Goal: Task Accomplishment & Management: Manage account settings

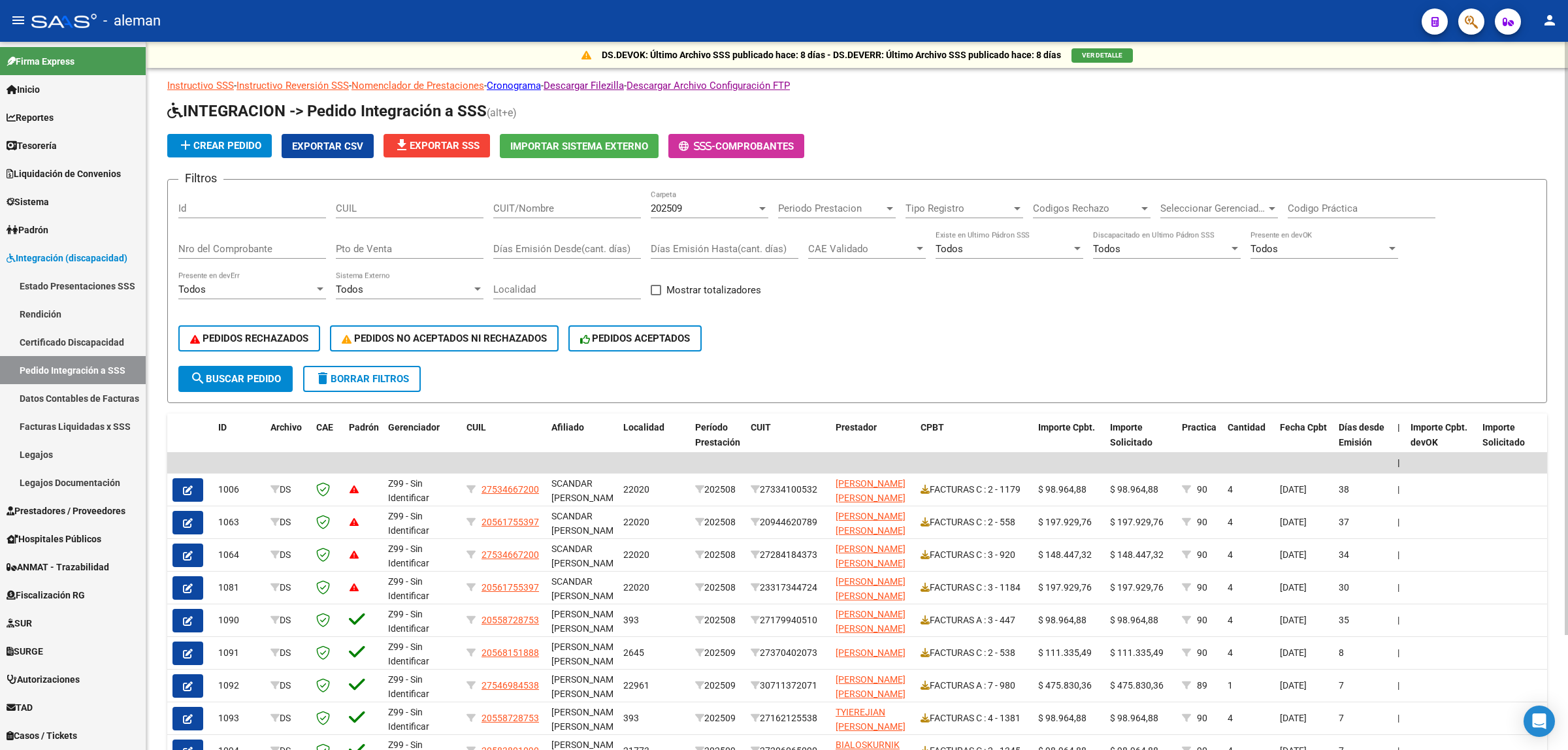
click at [759, 207] on div at bounding box center [762, 209] width 6 height 3
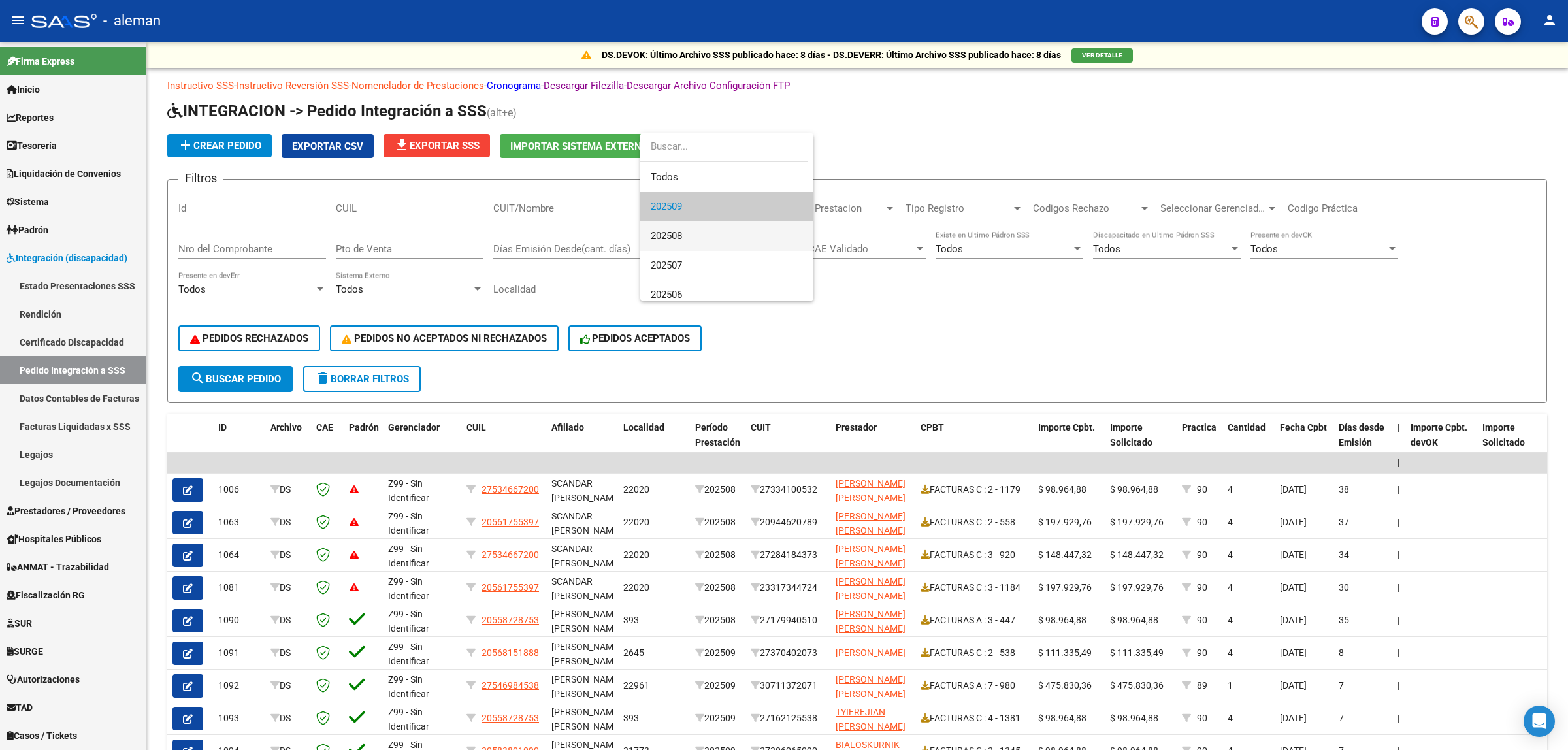
click at [706, 237] on span "202508" at bounding box center [727, 236] width 152 height 29
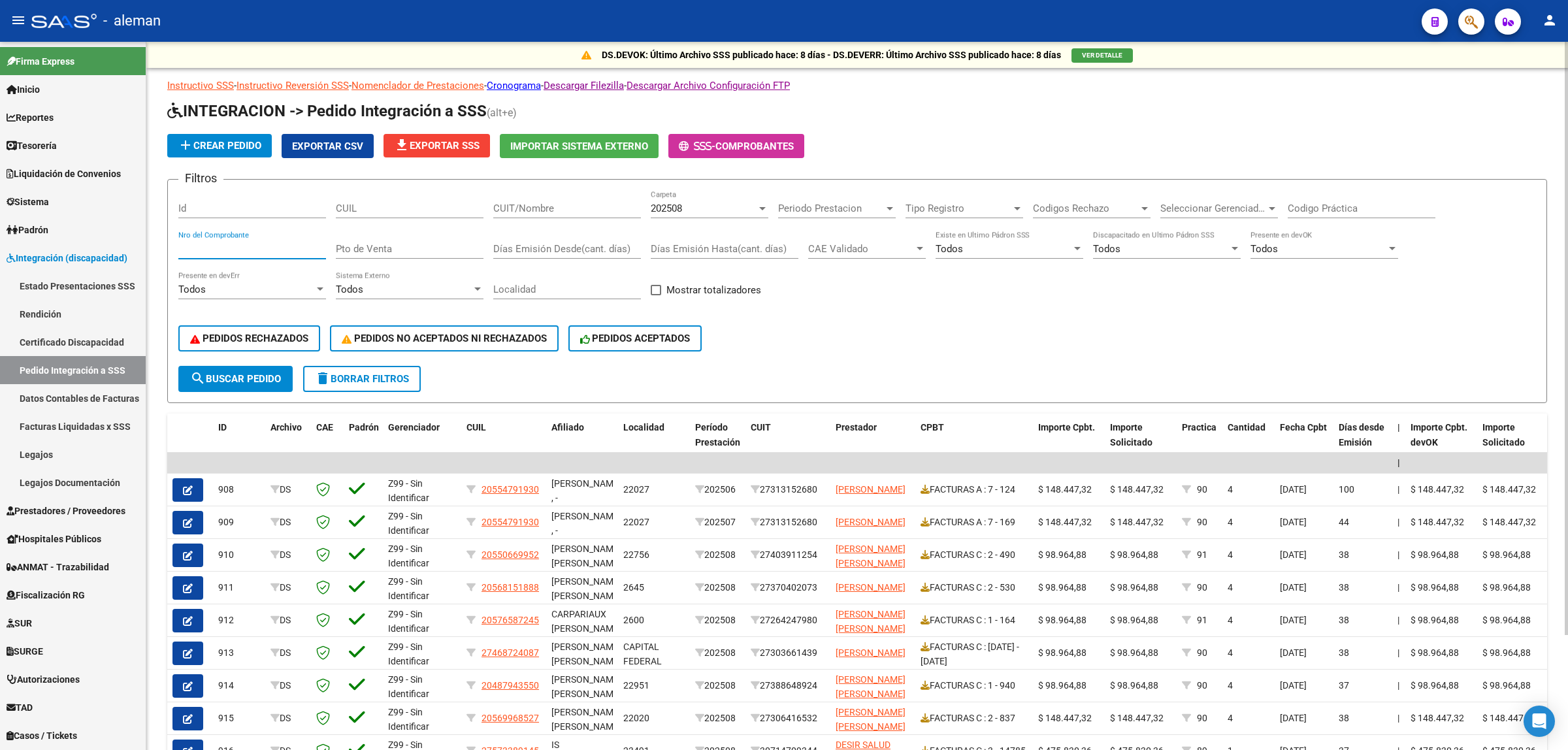
click at [258, 243] on input "Nro del Comprobante" at bounding box center [252, 249] width 148 height 12
type input "306"
click at [255, 383] on button "search Buscar Pedido" at bounding box center [235, 379] width 115 height 26
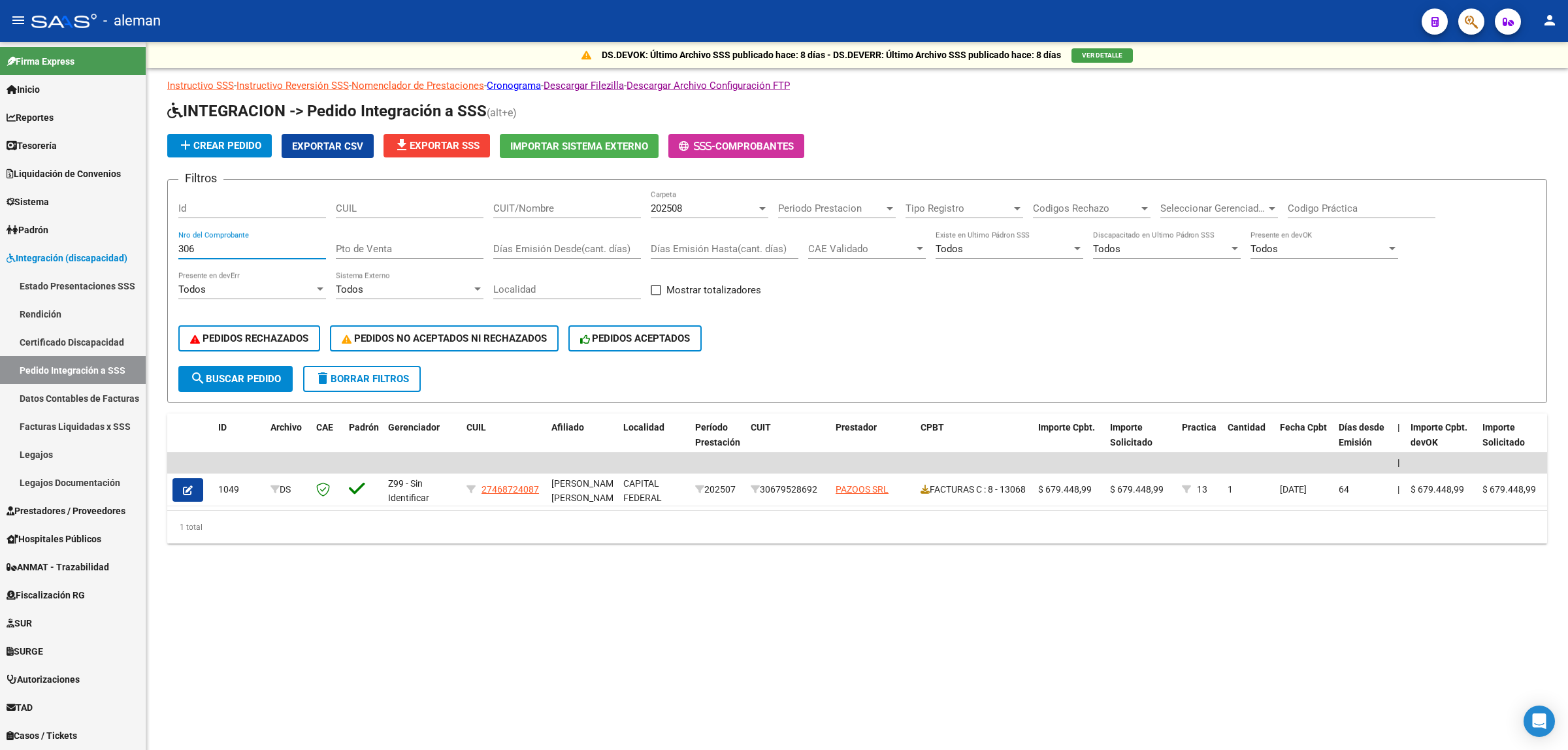
drag, startPoint x: 213, startPoint y: 247, endPoint x: 168, endPoint y: 247, distance: 45.0
click at [168, 247] on form "Filtros Id CUIL CUIT/Nombre 202508 Carpeta Periodo Prestacion Periodo Prestacio…" at bounding box center [857, 292] width 1380 height 224
click at [766, 209] on div at bounding box center [762, 208] width 12 height 10
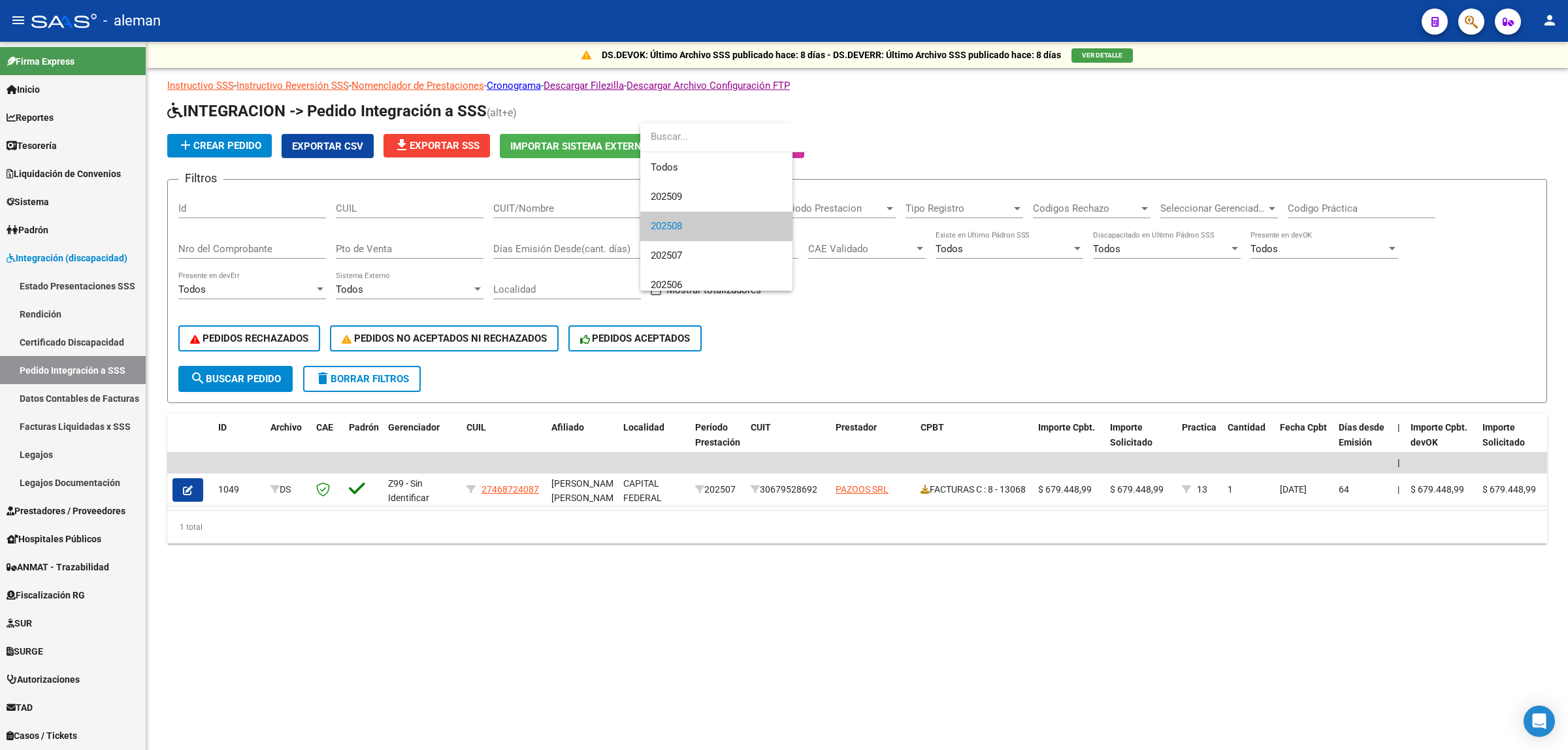
scroll to position [20, 0]
click at [688, 228] on span "202507" at bounding box center [727, 236] width 152 height 29
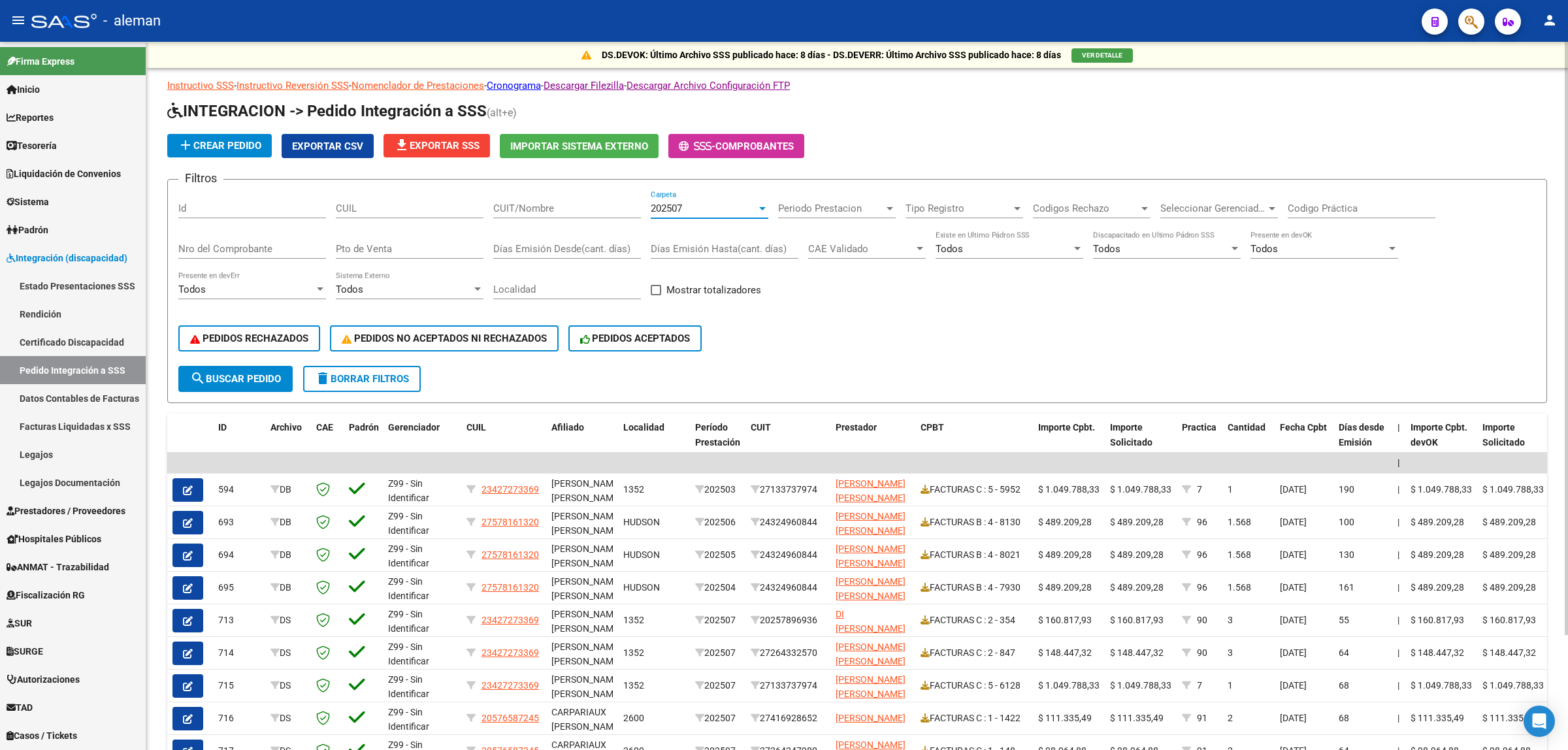
click at [760, 207] on div at bounding box center [762, 209] width 6 height 3
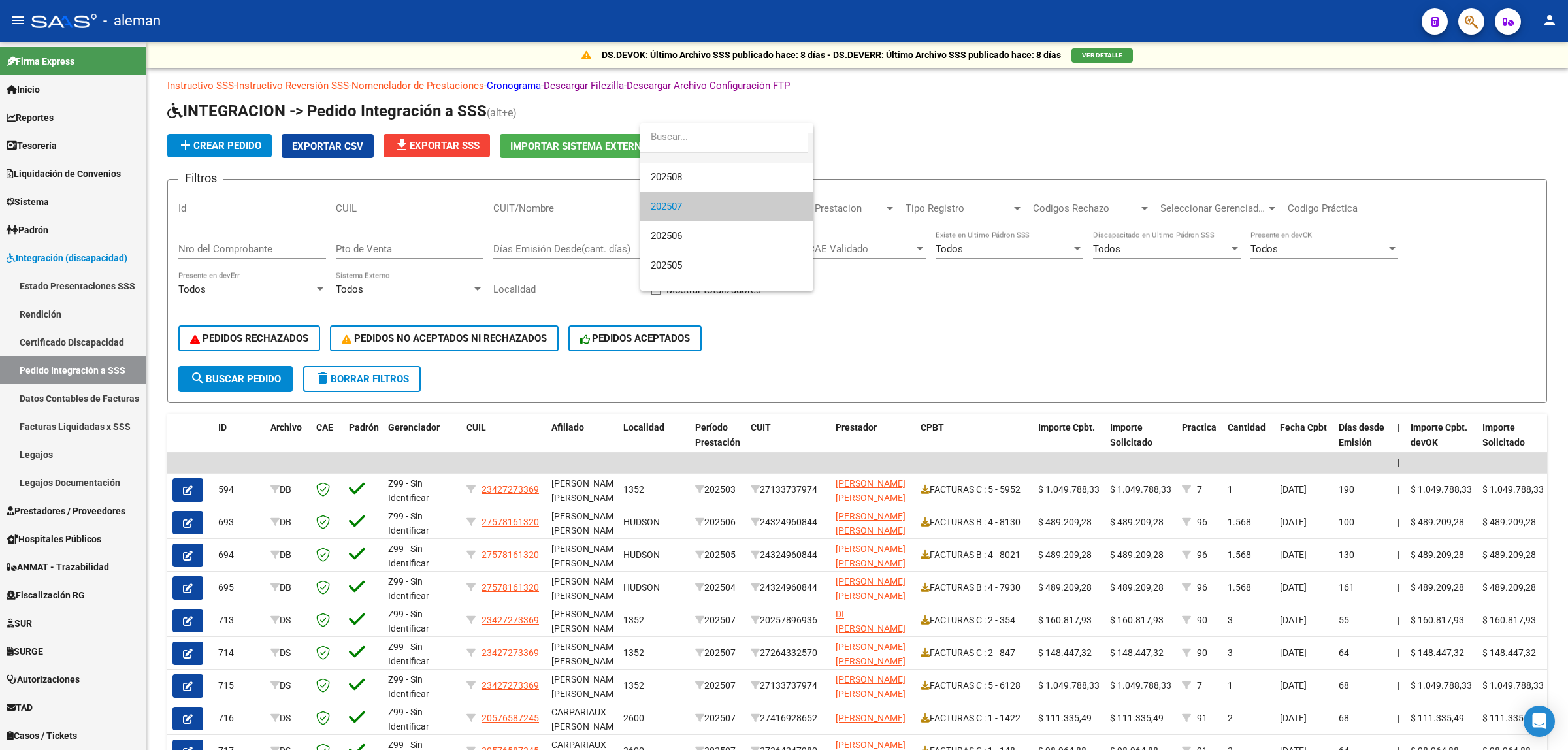
scroll to position [0, 0]
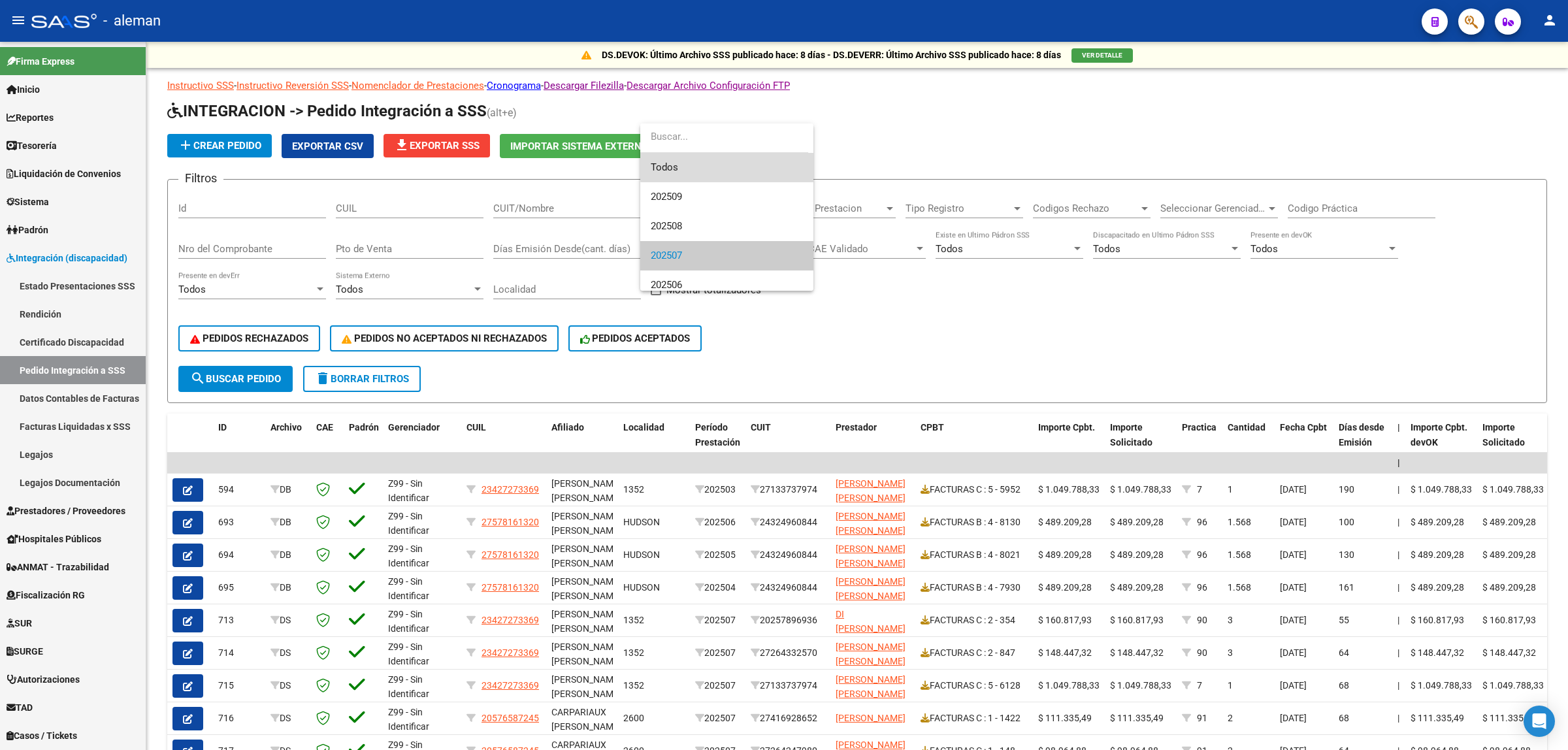
click at [732, 164] on span "Todos" at bounding box center [727, 168] width 152 height 29
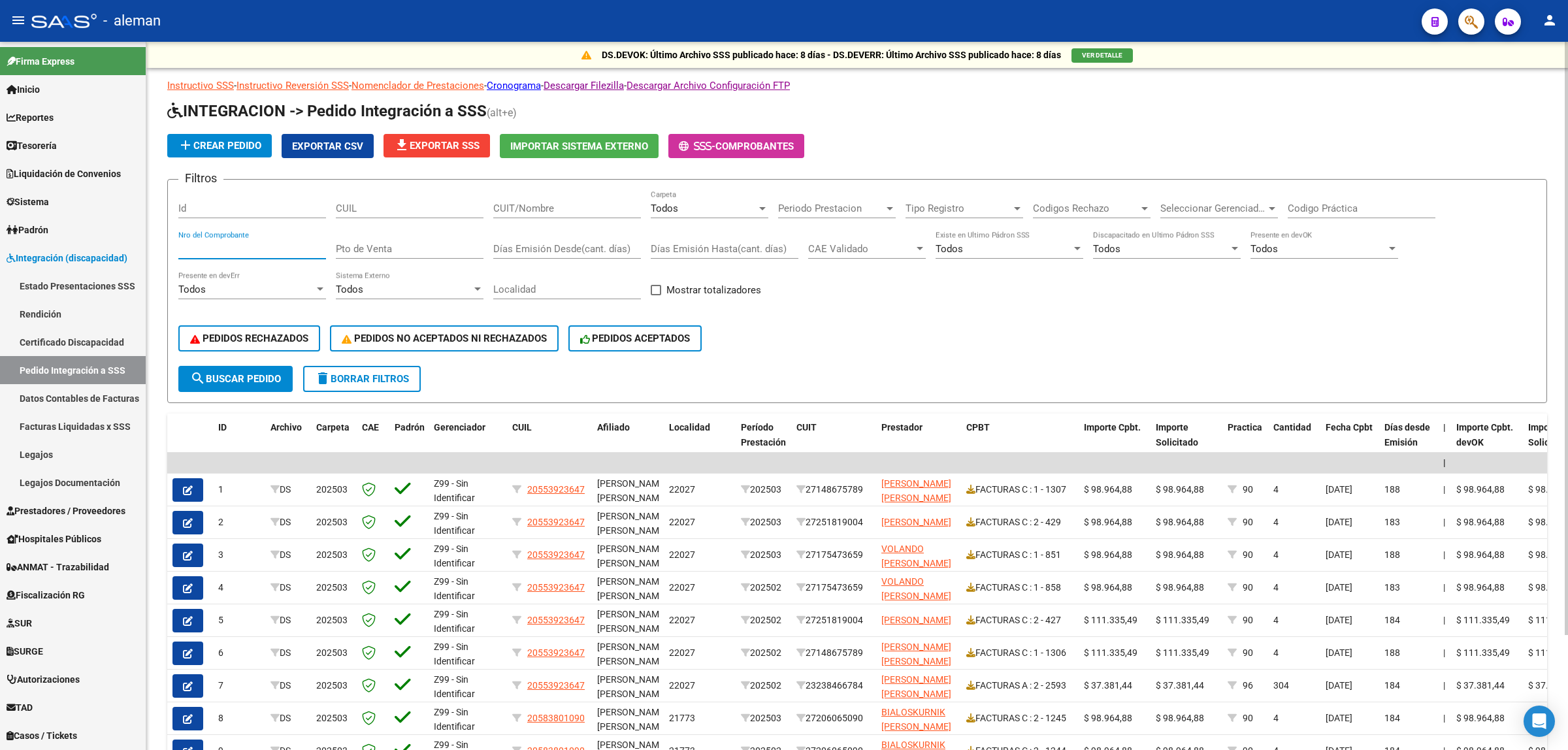
click at [275, 243] on input "Nro del Comprobante" at bounding box center [252, 249] width 148 height 12
type input "306"
click at [269, 376] on span "search Buscar Pedido" at bounding box center [235, 379] width 91 height 12
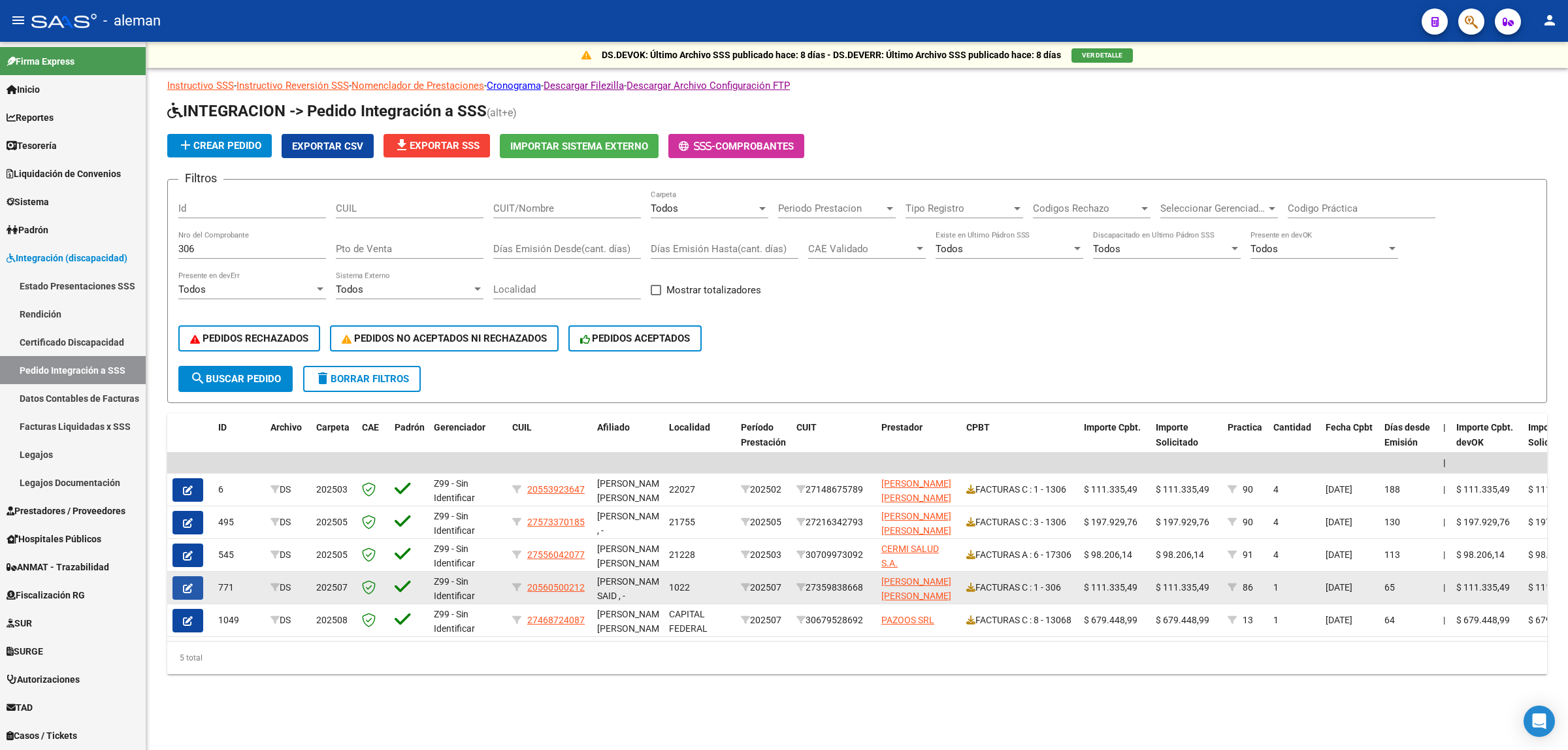
click at [191, 585] on icon "button" at bounding box center [188, 589] width 9 height 9
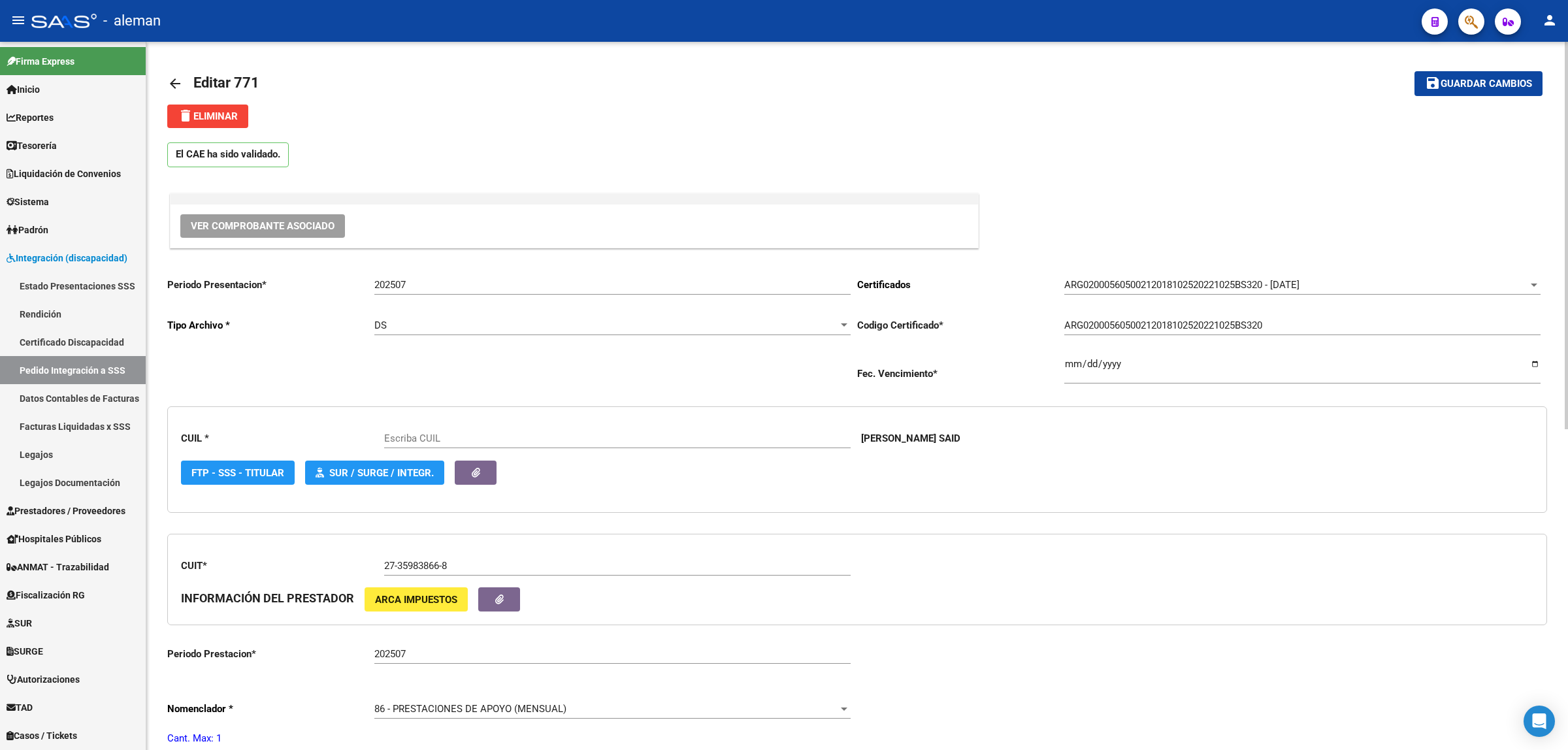
type input "20560500212"
click at [844, 325] on div at bounding box center [844, 325] width 6 height 3
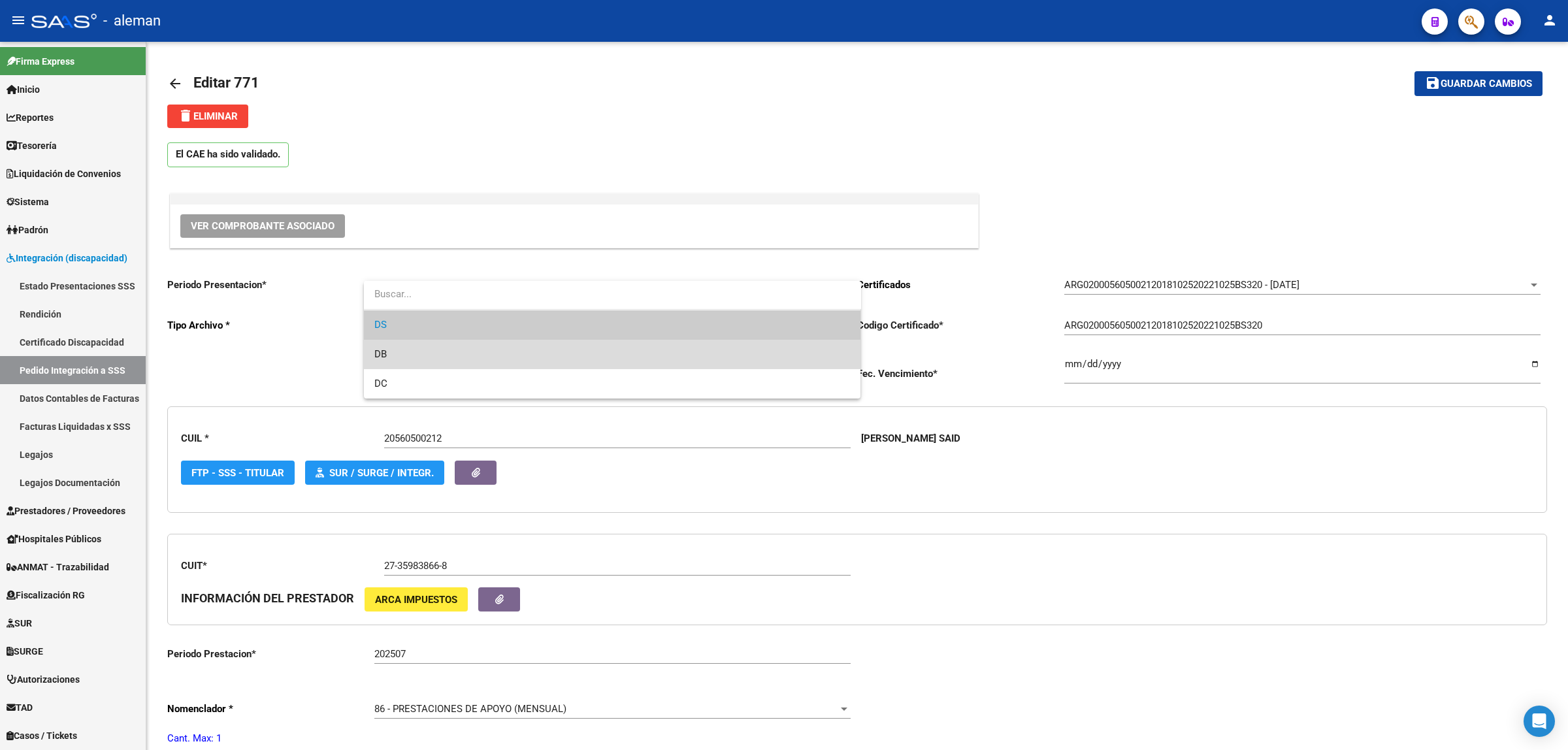
click at [397, 354] on span "DB" at bounding box center [612, 354] width 476 height 29
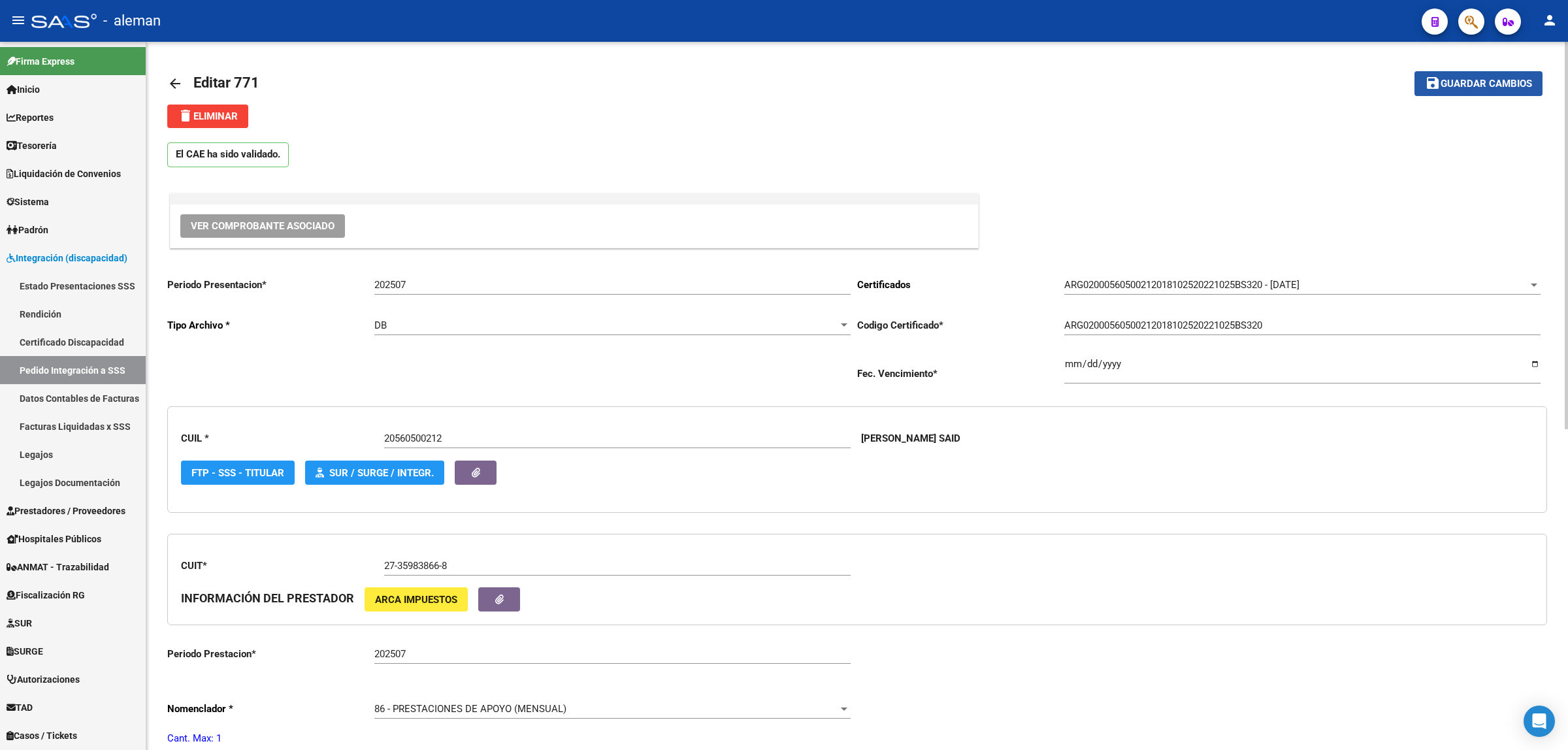
click at [1476, 76] on button "save Guardar cambios" at bounding box center [1479, 83] width 128 height 24
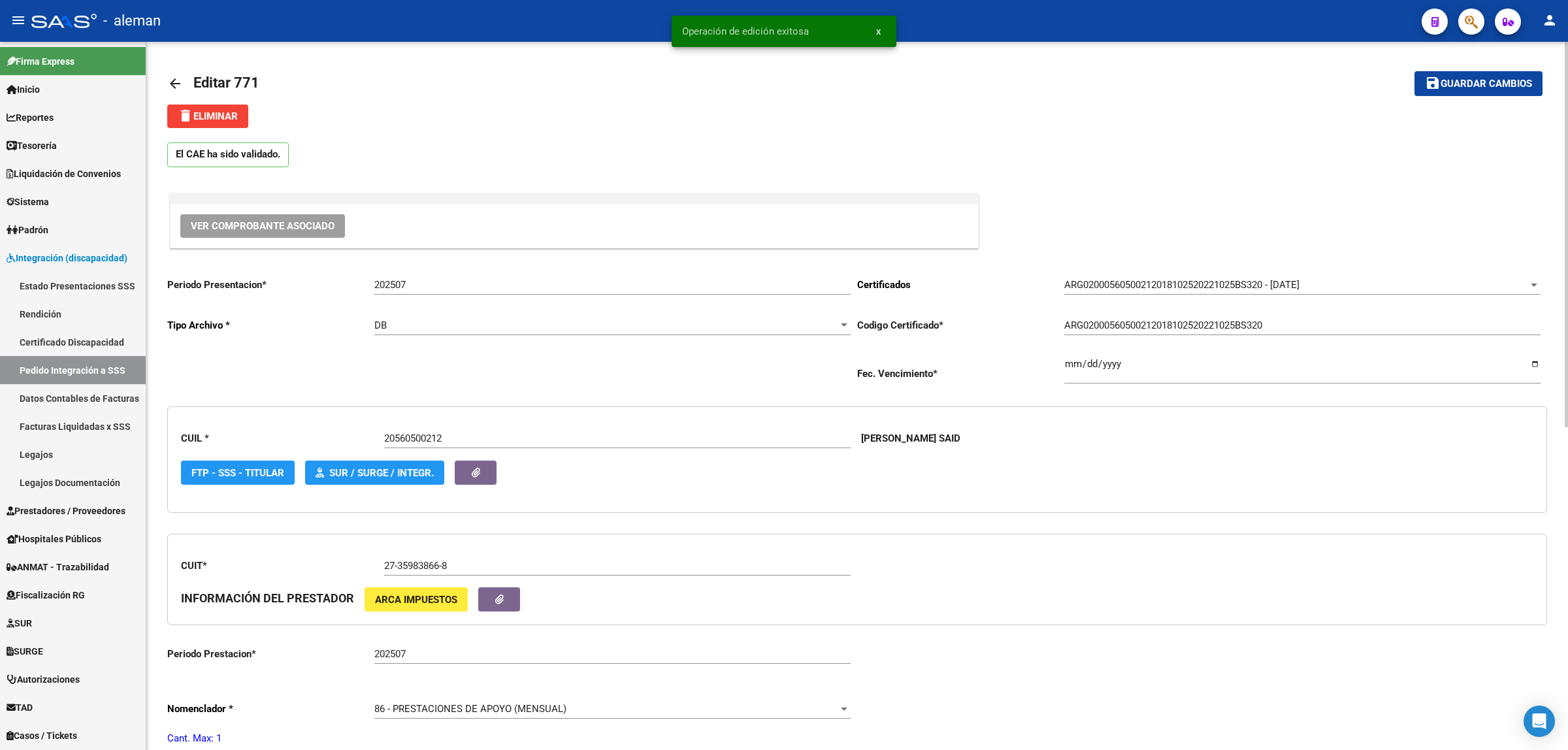
click at [168, 81] on mat-icon "arrow_back" at bounding box center [175, 84] width 16 height 16
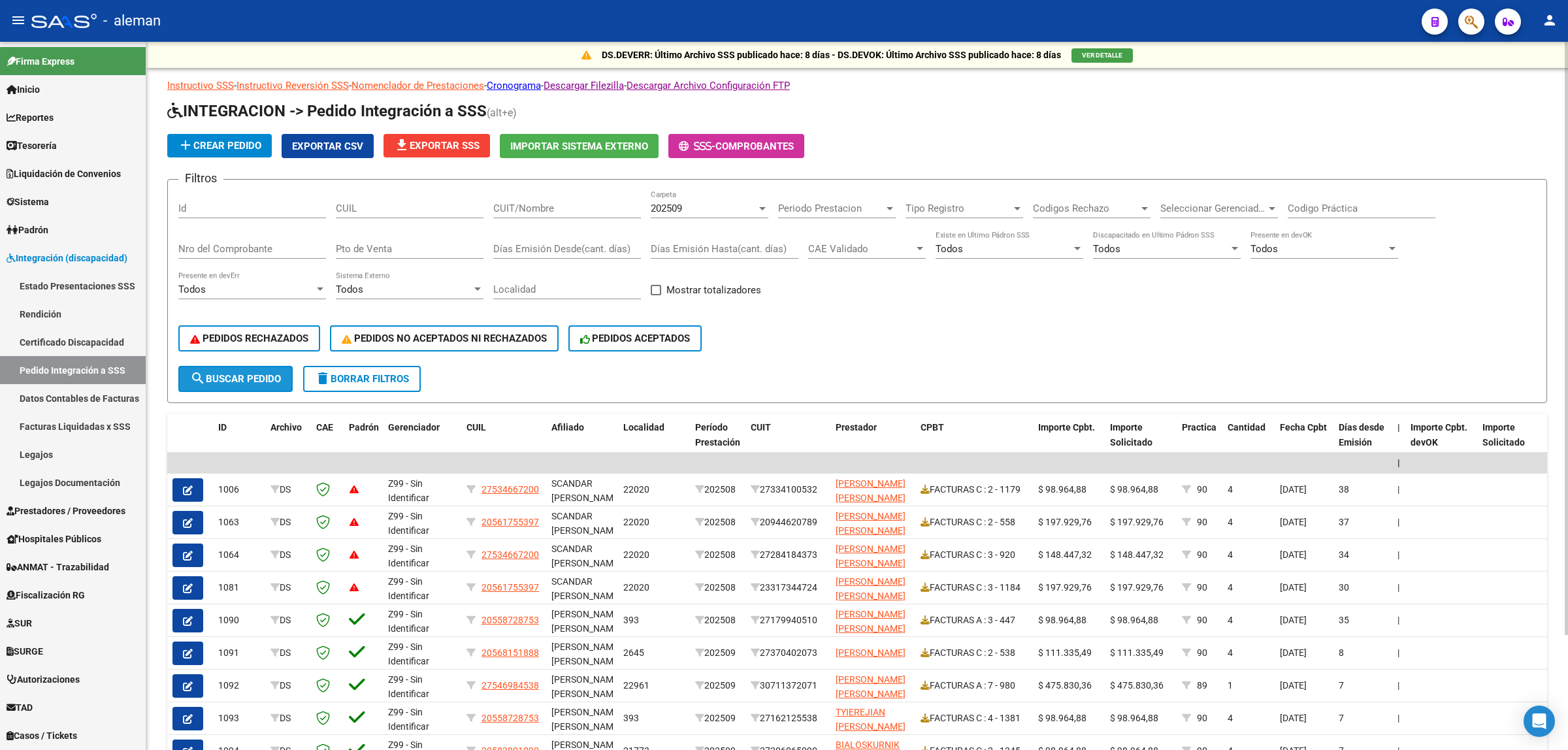
click at [250, 373] on span "search Buscar Pedido" at bounding box center [235, 379] width 91 height 12
click at [882, 203] on span "Periodo Prestacion" at bounding box center [831, 208] width 106 height 12
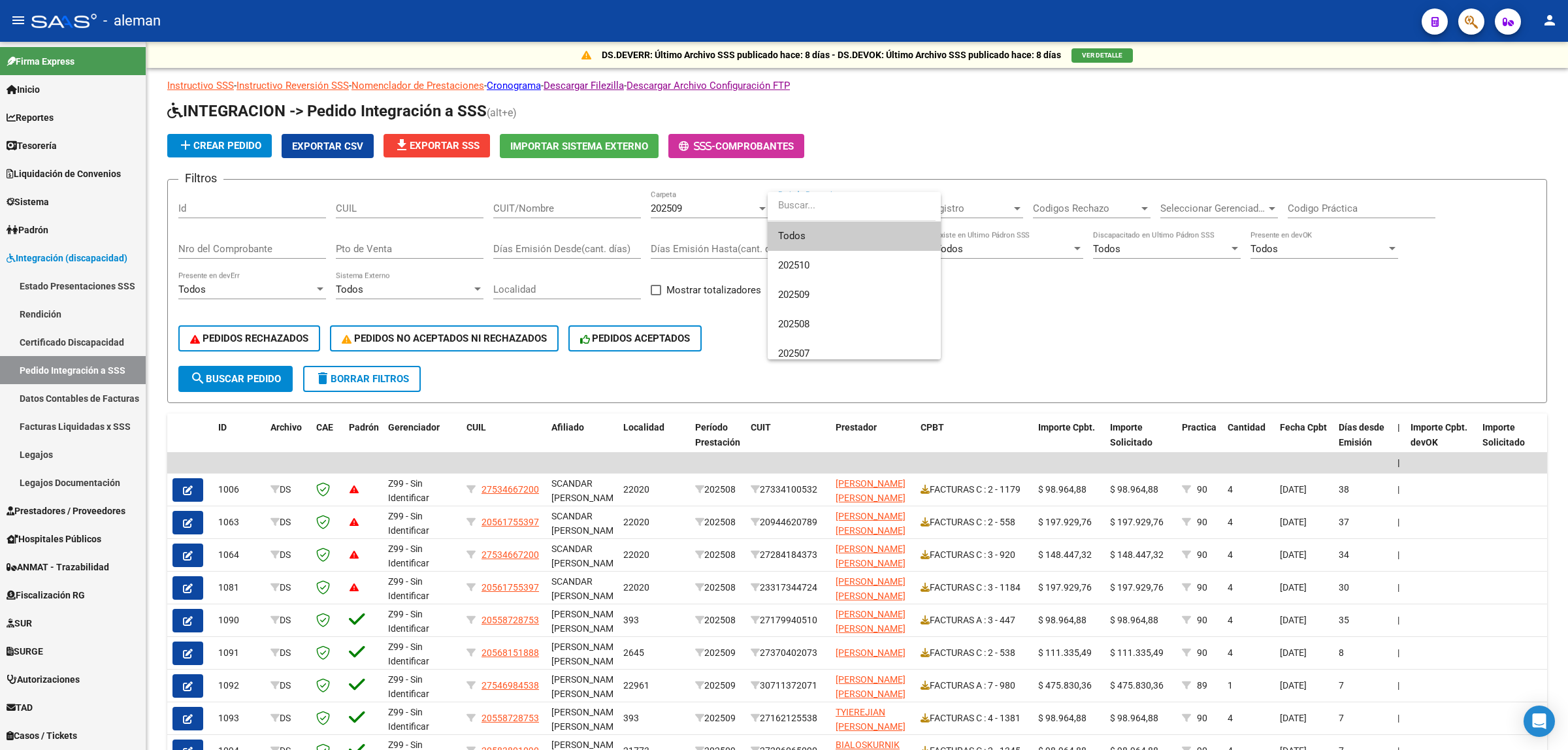
click at [1005, 293] on div at bounding box center [784, 375] width 1568 height 750
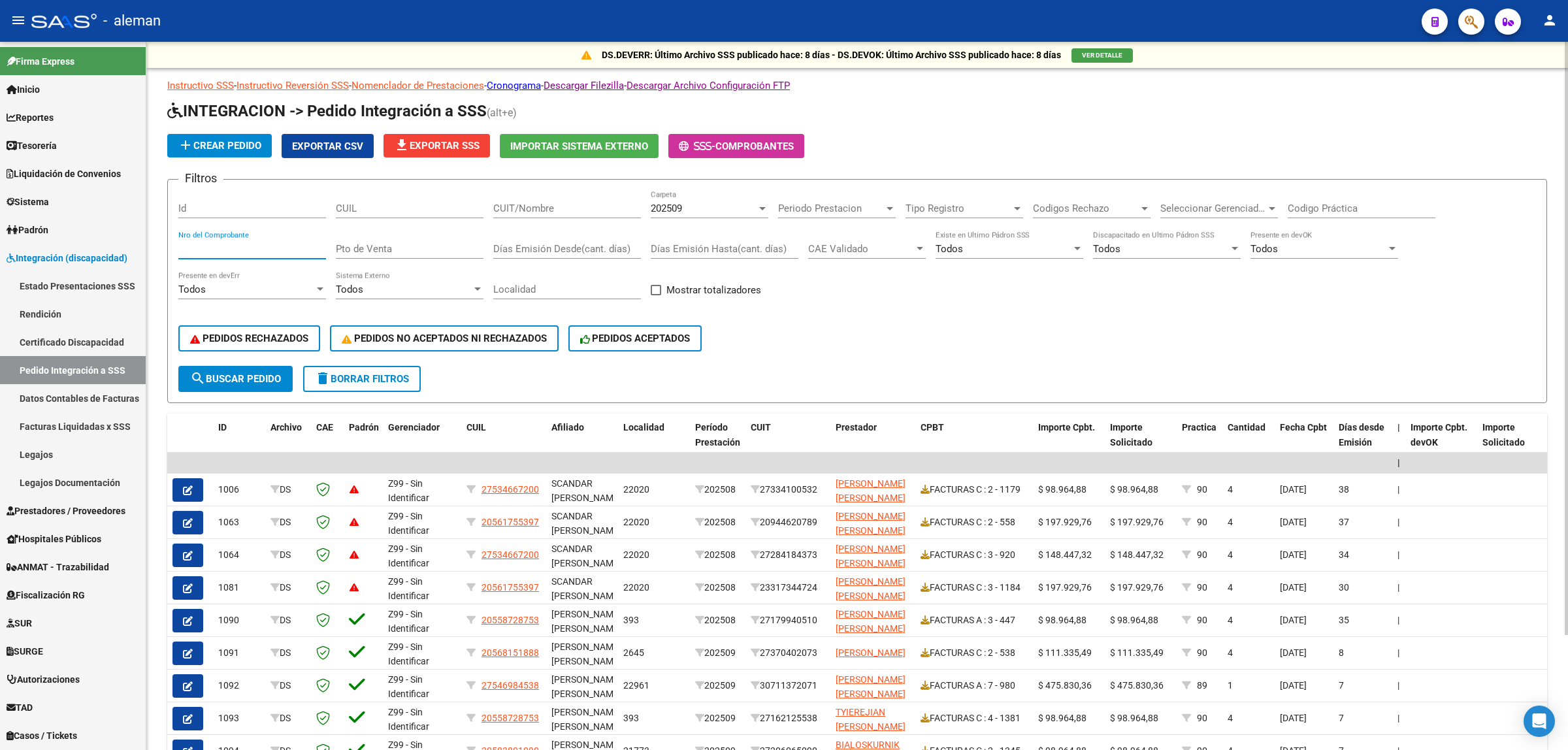
click at [274, 250] on input "Nro del Comprobante" at bounding box center [252, 249] width 148 height 12
type input "306"
click at [239, 383] on button "search Buscar Pedido" at bounding box center [235, 379] width 115 height 26
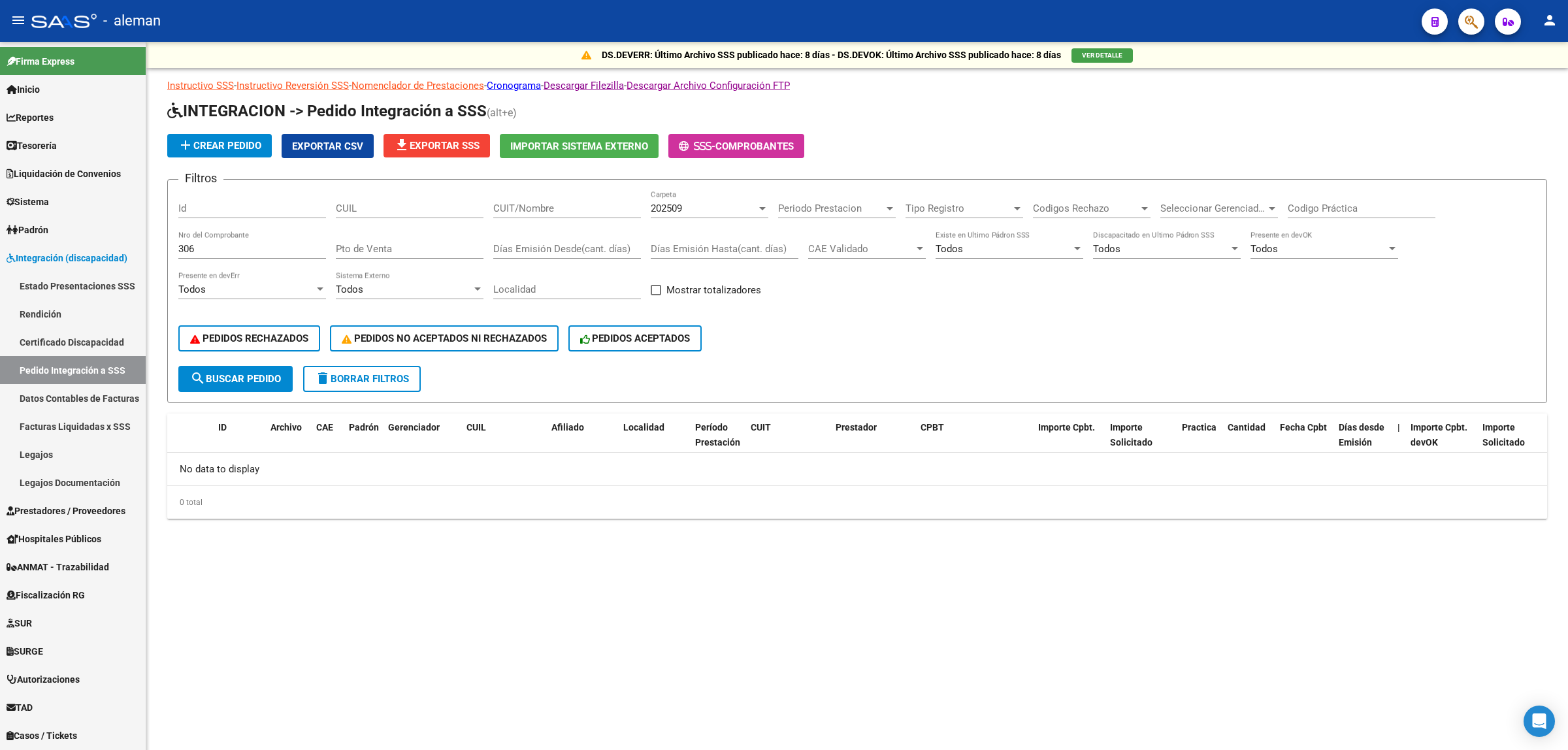
click at [675, 613] on mat-sidenav-content "DS.DEVERR: Último Archivo SSS publicado hace: 8 [PERSON_NAME] - DS.DEVOK: Últim…" at bounding box center [857, 396] width 1422 height 709
click at [67, 283] on link "Estado Presentaciones SSS" at bounding box center [73, 286] width 145 height 28
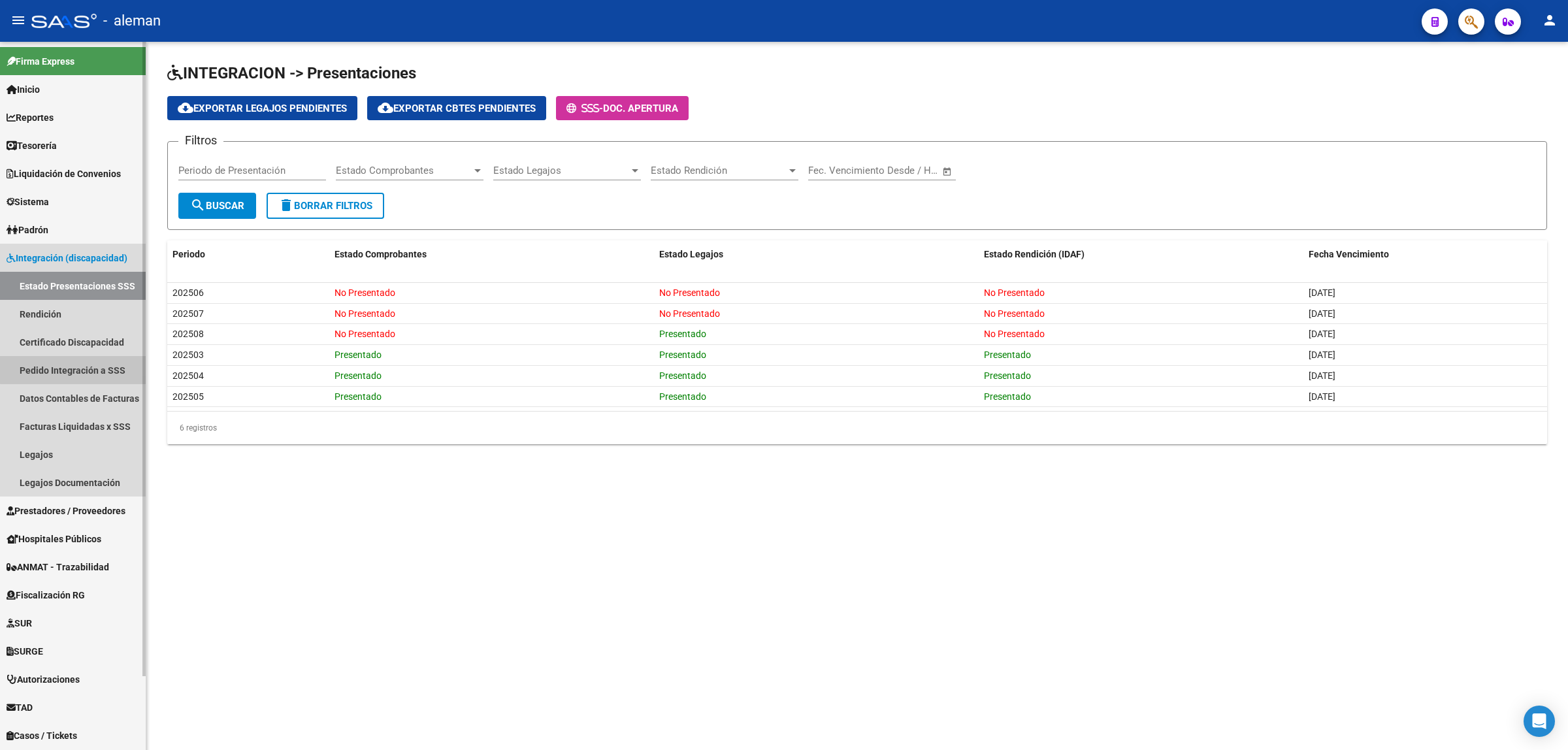
click at [77, 369] on link "Pedido Integración a SSS" at bounding box center [73, 371] width 145 height 28
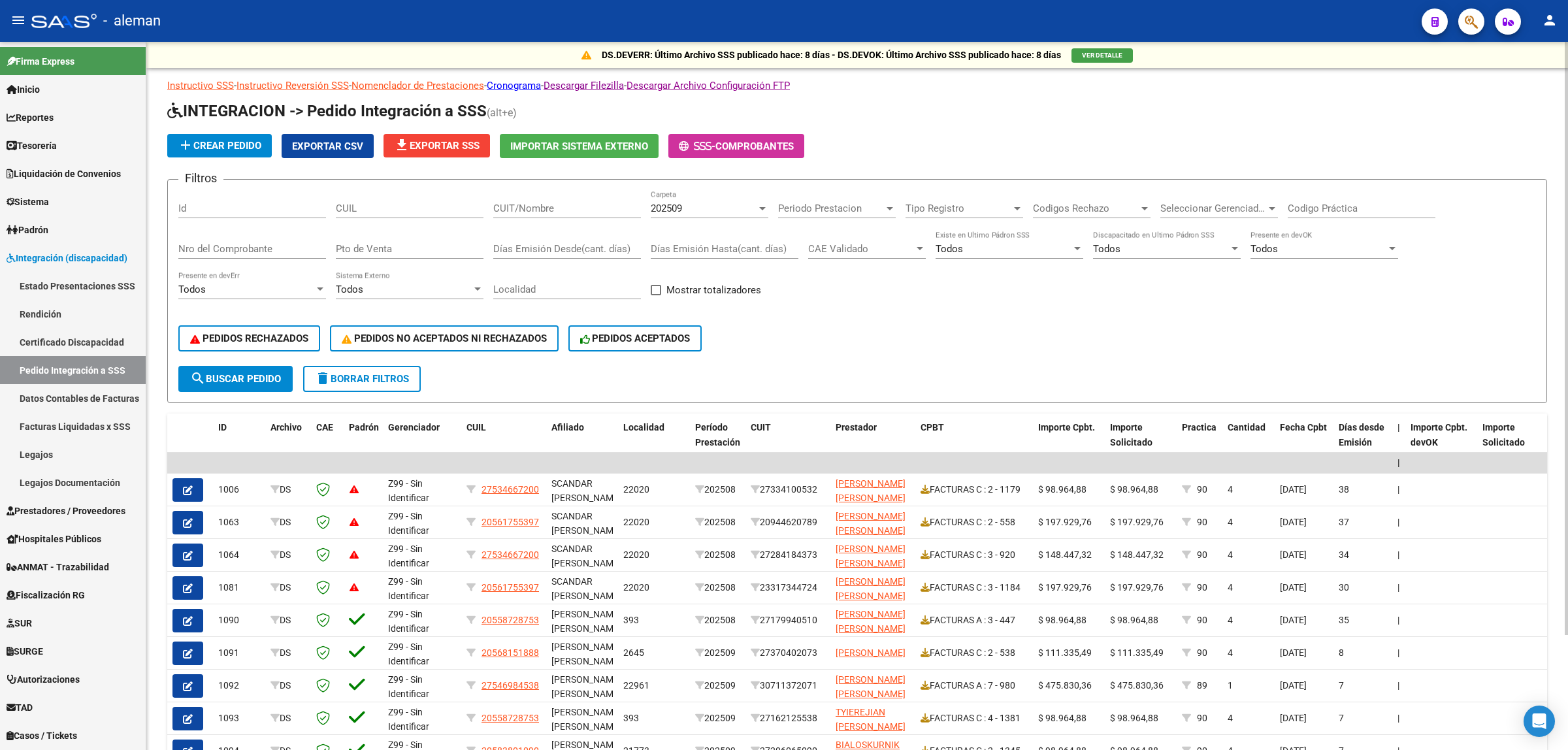
click at [497, 210] on input "CUIT/Nombre" at bounding box center [566, 208] width 148 height 12
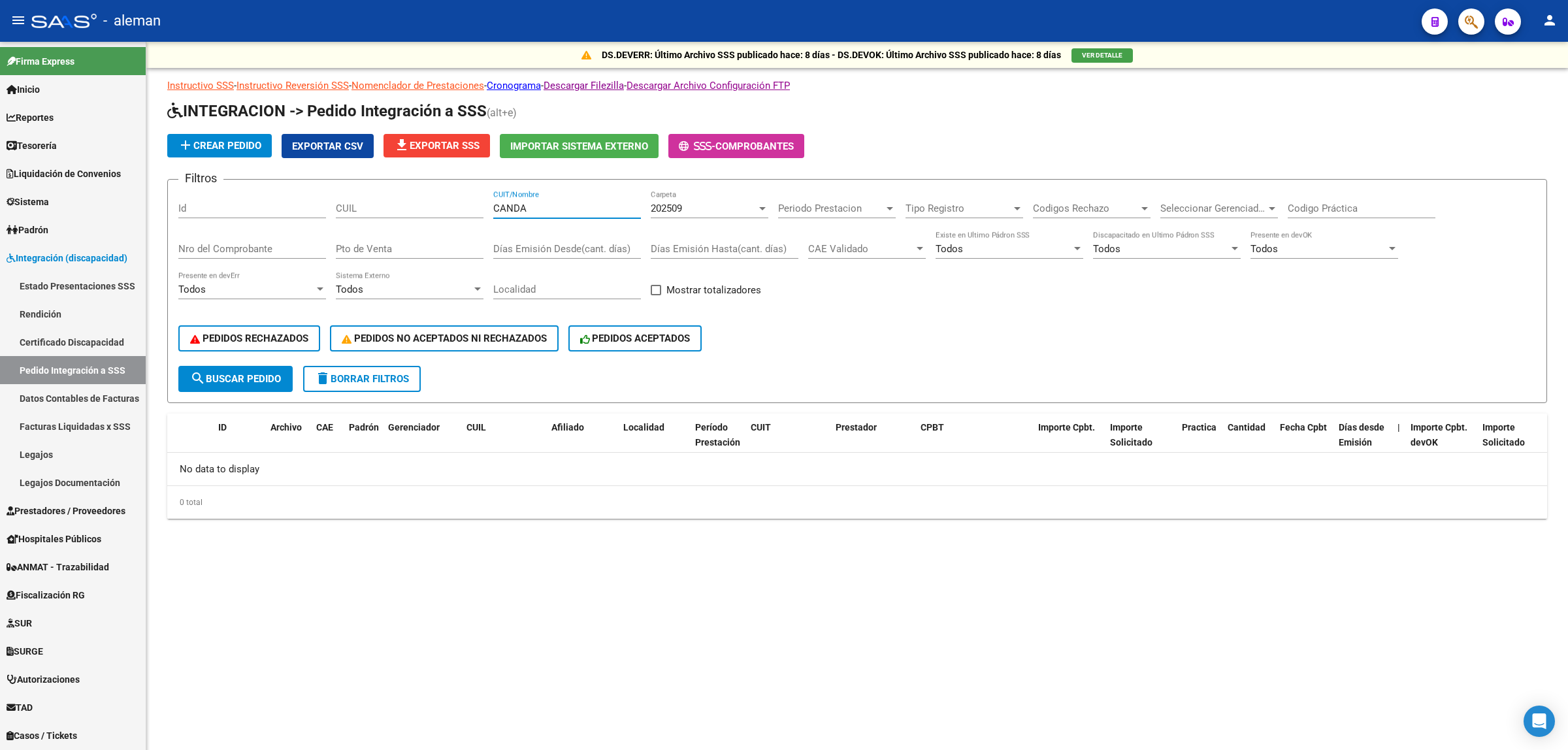
type input "CANDA"
click at [1010, 589] on mat-sidenav-content "DS.DEVERR: Último Archivo SSS publicado hace: 8 [PERSON_NAME] - DS.DEVOK: Últim…" at bounding box center [857, 396] width 1422 height 709
click at [1137, 210] on span "Codigos Rechazo" at bounding box center [1086, 208] width 106 height 12
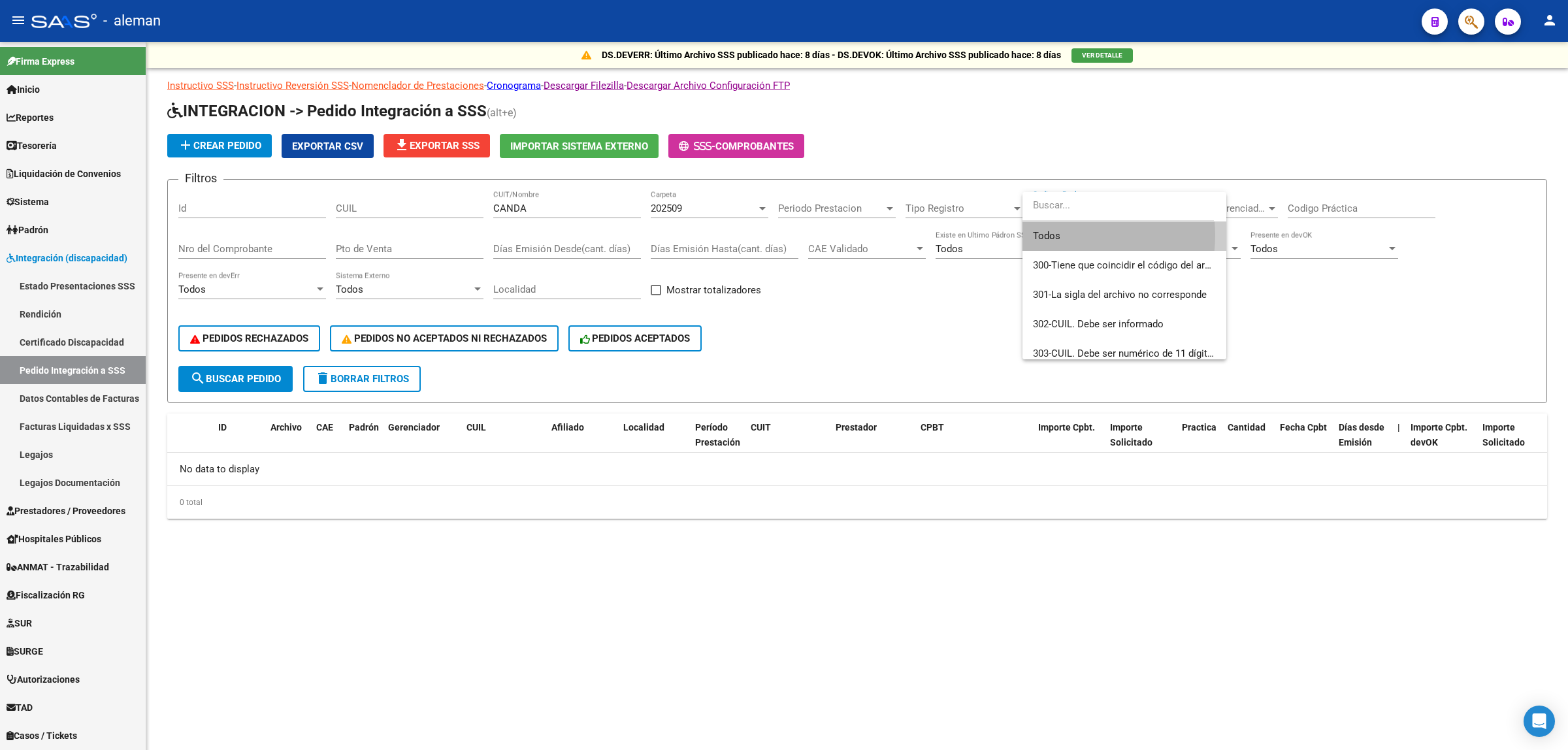
click at [1060, 236] on span "Todos" at bounding box center [1125, 236] width 183 height 29
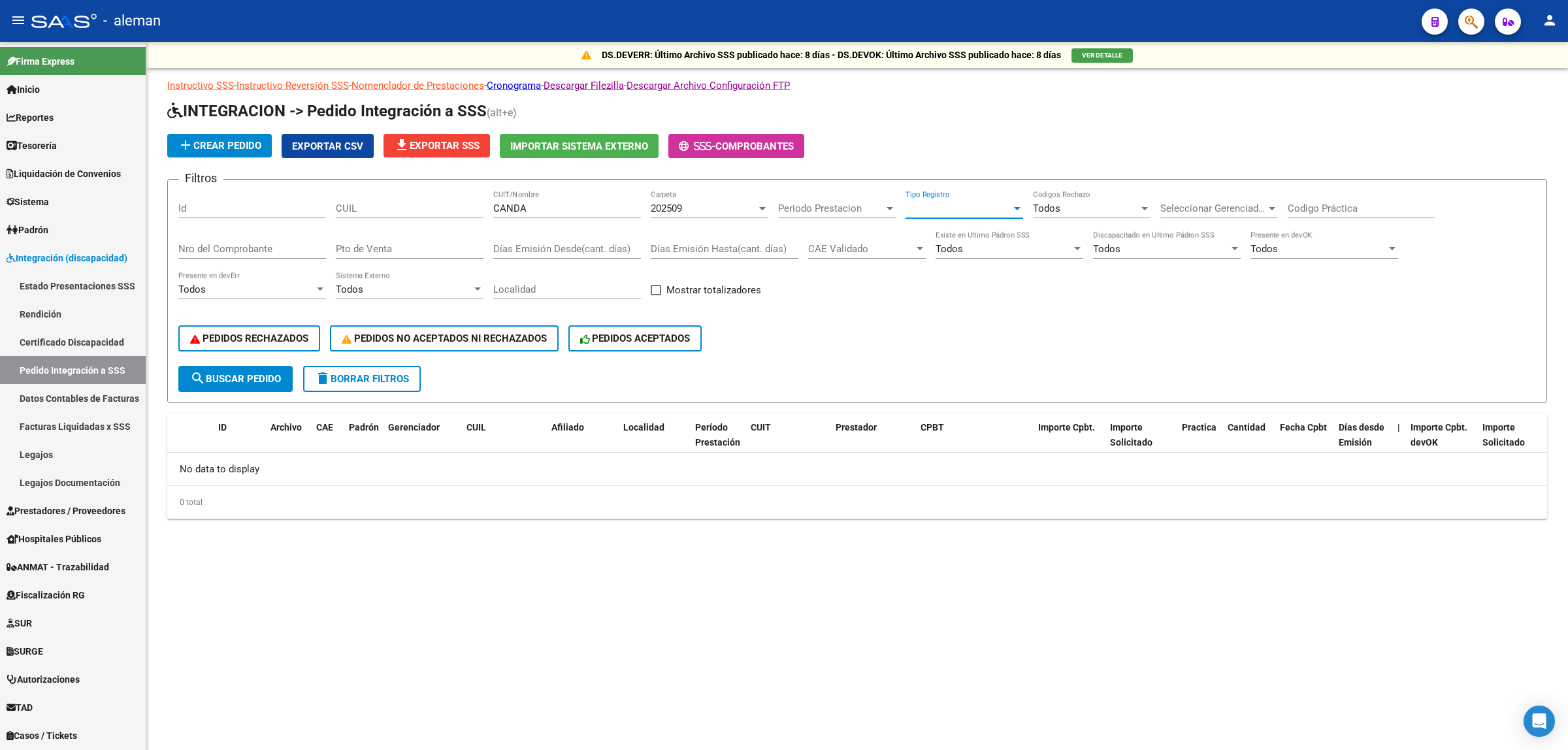
click at [1013, 209] on div at bounding box center [1017, 208] width 12 height 10
click at [938, 237] on span "Todos" at bounding box center [981, 236] width 152 height 29
click at [262, 368] on button "search Buscar Pedido" at bounding box center [235, 379] width 115 height 26
click at [67, 314] on link "Rendición" at bounding box center [73, 315] width 145 height 28
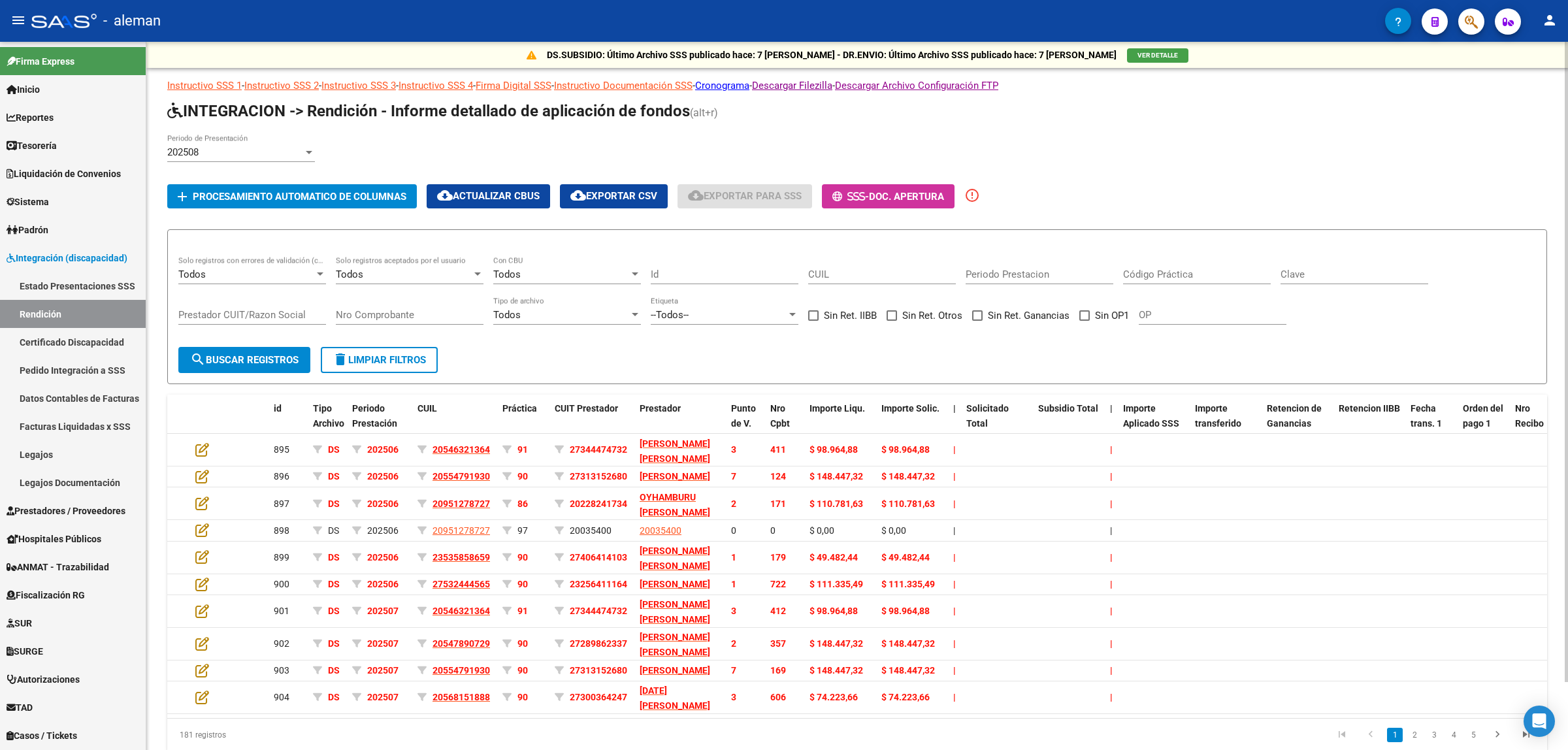
click at [374, 309] on input "Nro Comprobante" at bounding box center [409, 315] width 148 height 12
type input "306"
click at [273, 354] on span "search Buscar registros" at bounding box center [244, 360] width 108 height 12
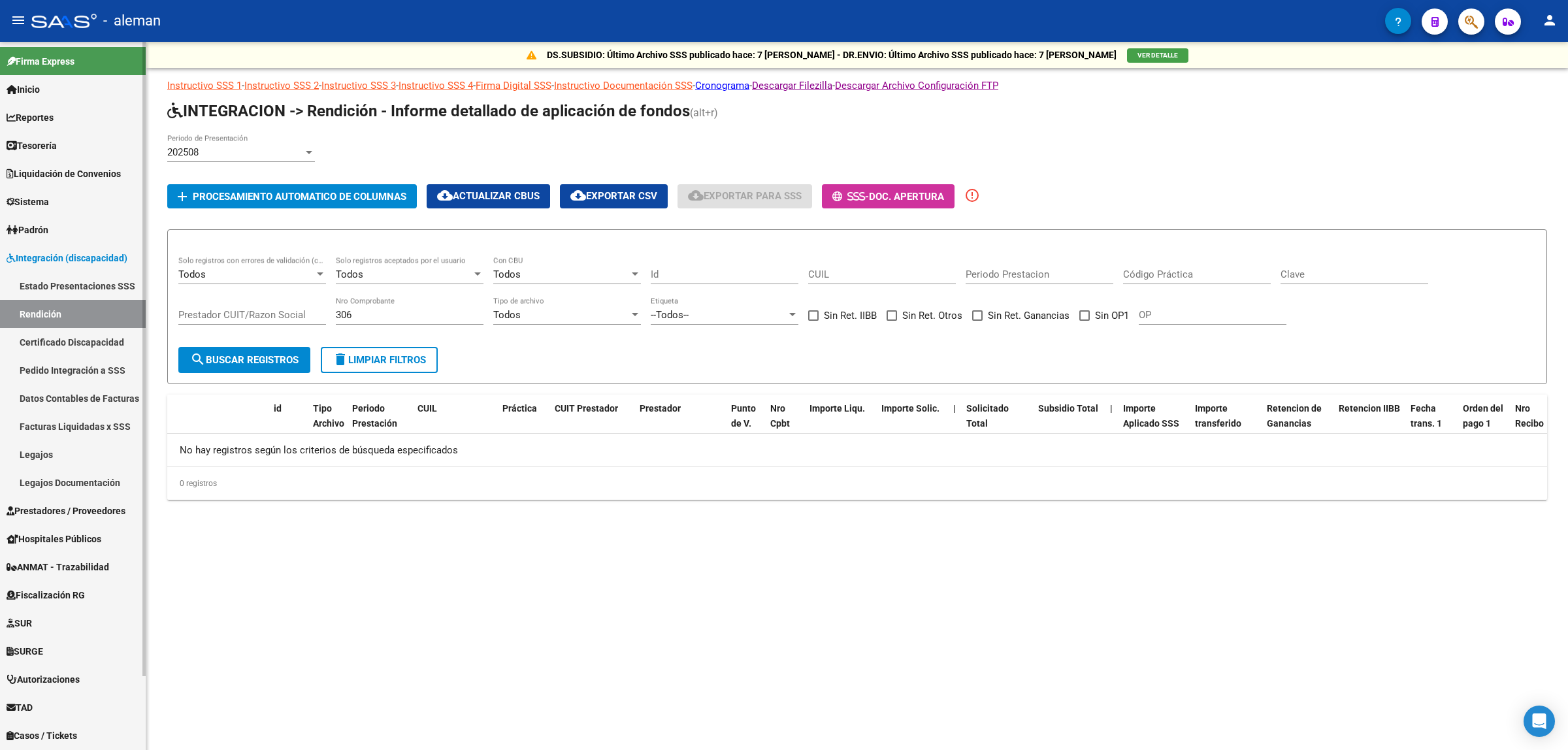
click at [70, 367] on link "Pedido Integración a SSS" at bounding box center [73, 371] width 145 height 28
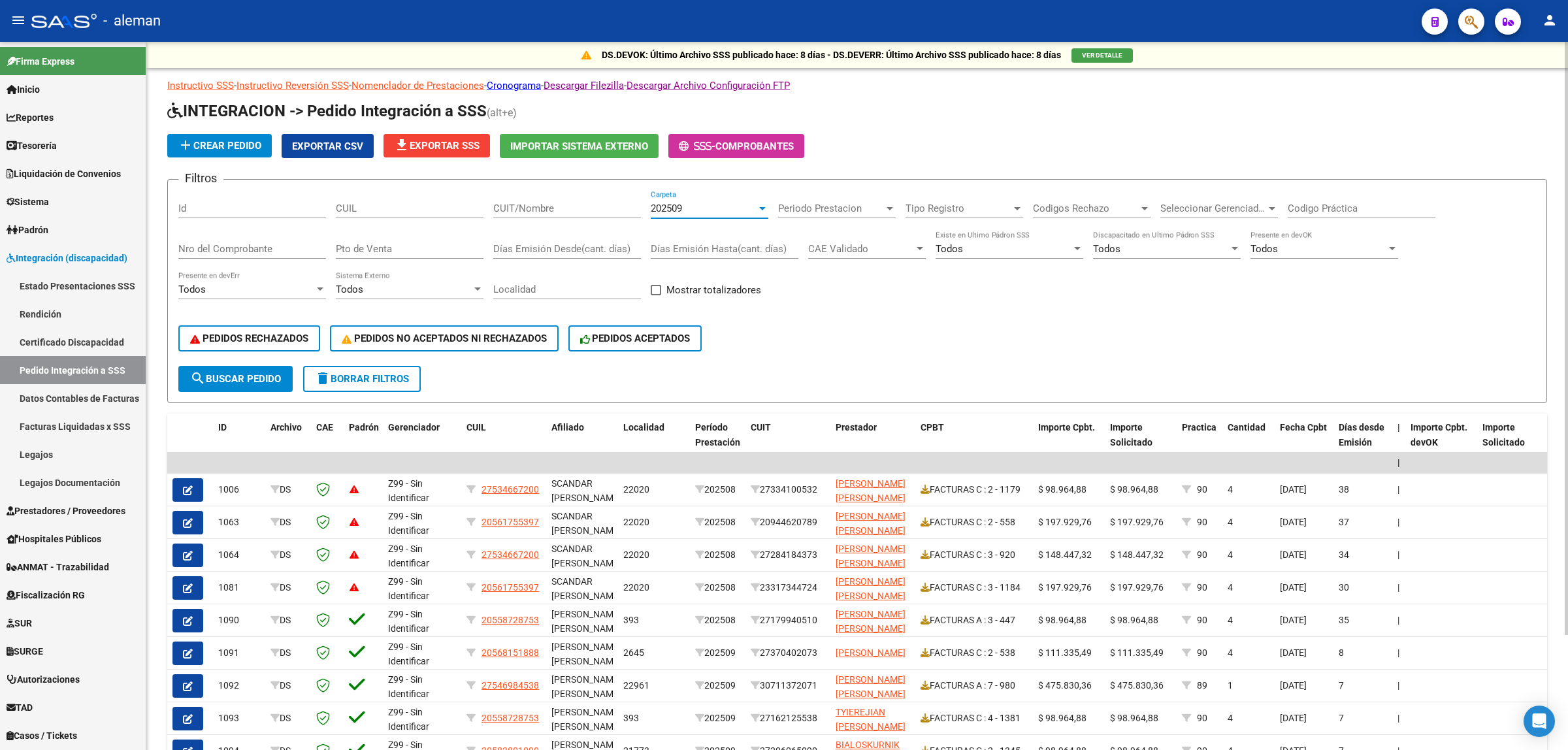
click at [759, 203] on div at bounding box center [762, 208] width 12 height 10
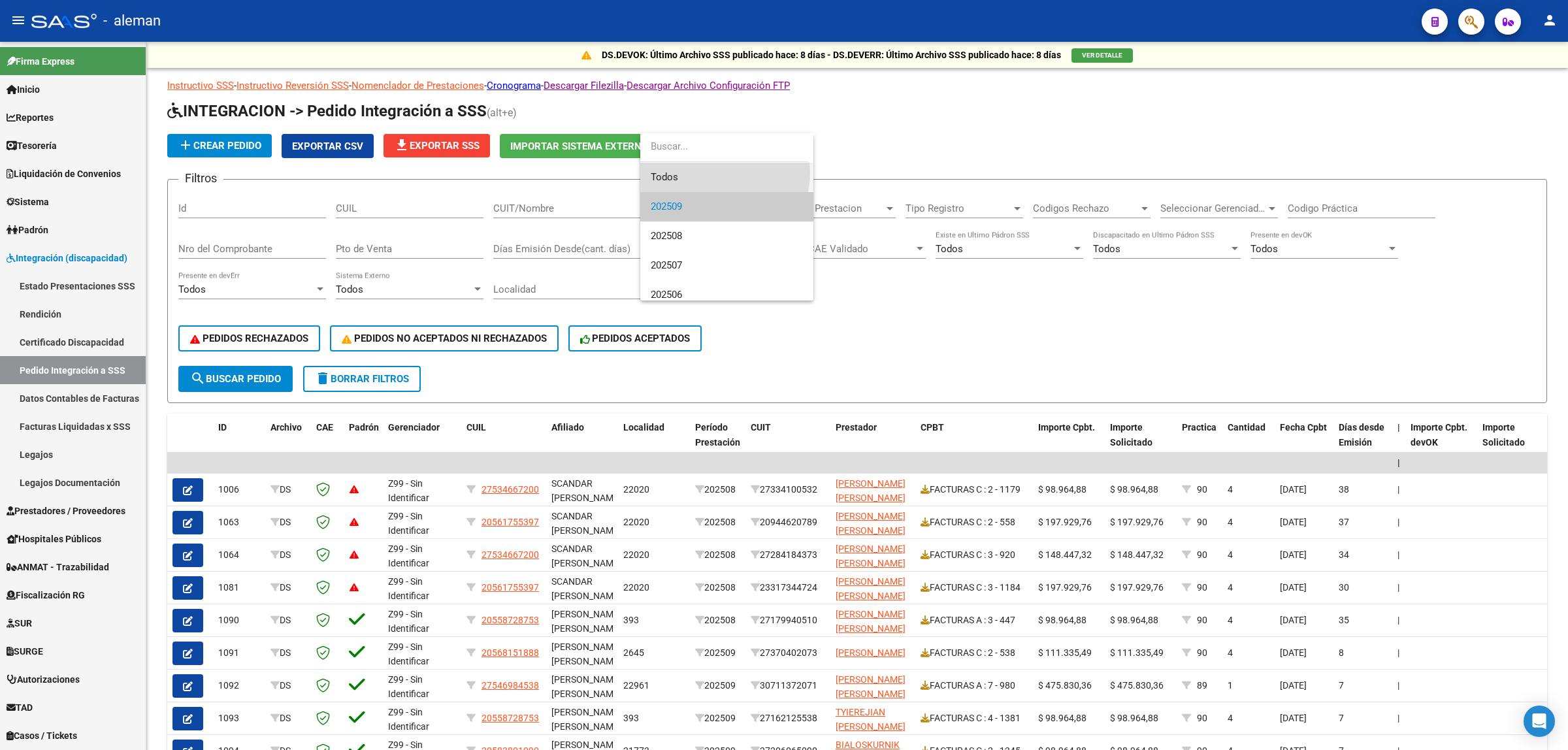
click at [711, 172] on span "Todos" at bounding box center [727, 177] width 152 height 29
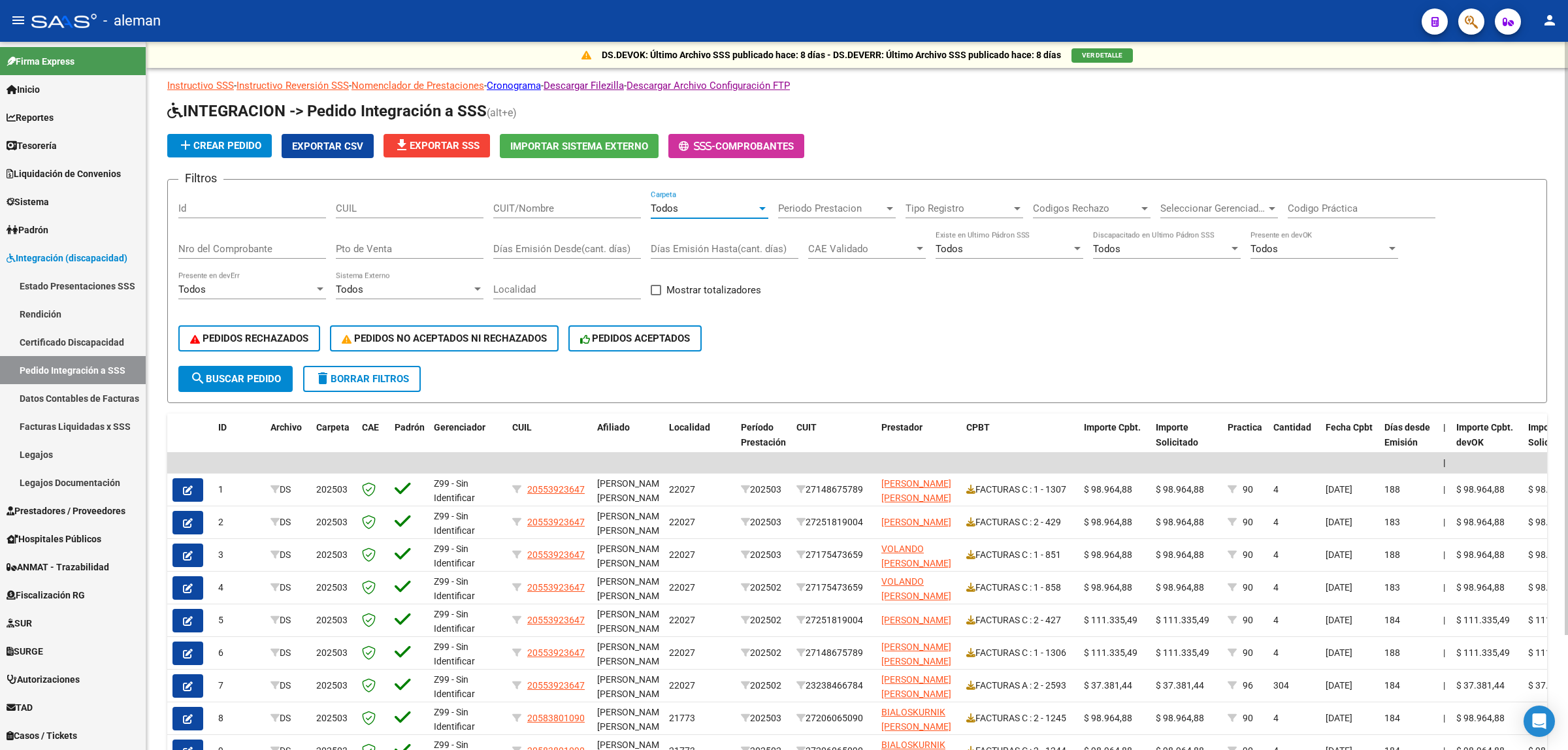
click at [255, 381] on button "search Buscar Pedido" at bounding box center [235, 379] width 115 height 26
click at [311, 247] on input "Nro del Comprobante" at bounding box center [252, 249] width 148 height 12
type input "306"
click at [251, 374] on span "search Buscar Pedido" at bounding box center [235, 379] width 91 height 12
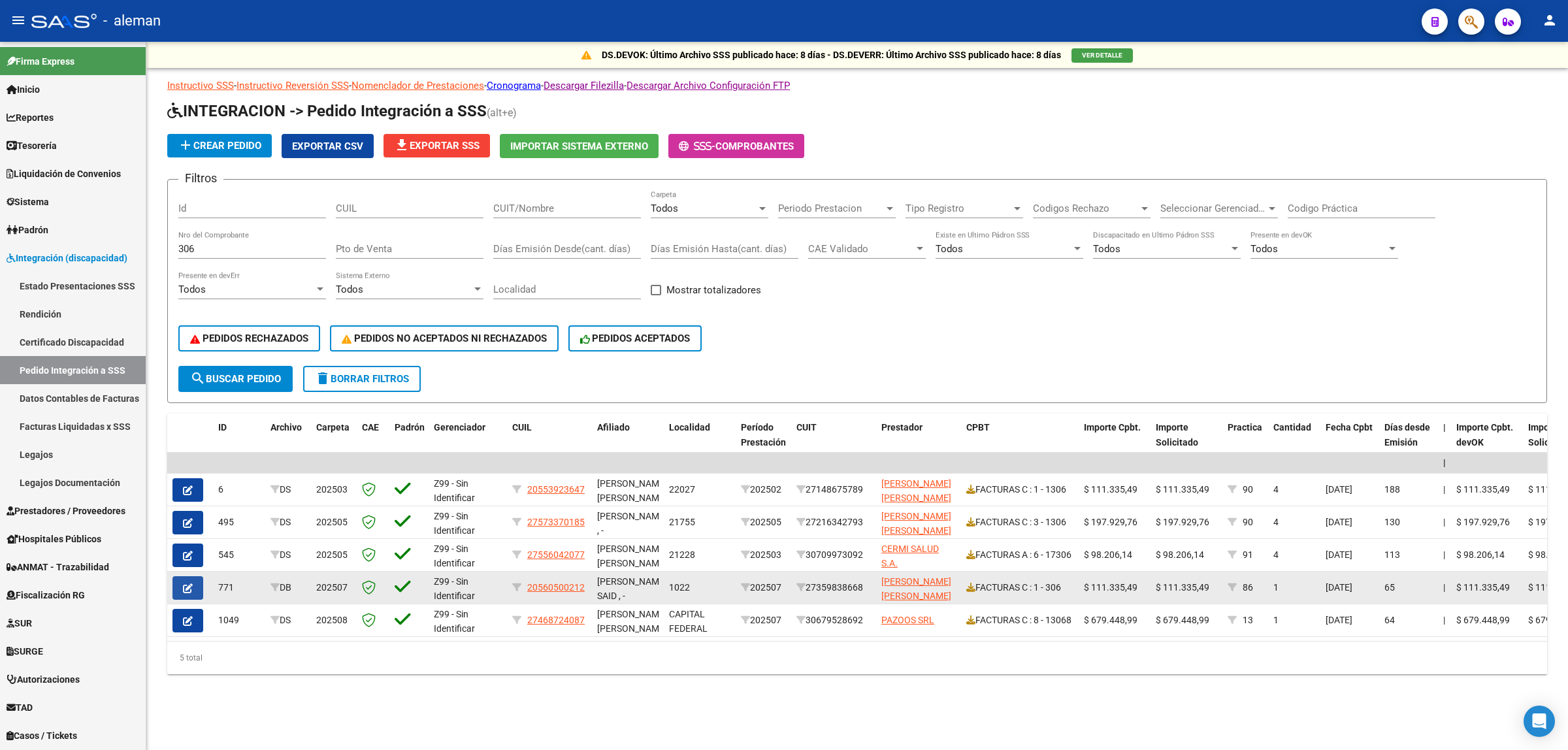
click at [197, 584] on button "button" at bounding box center [187, 588] width 31 height 24
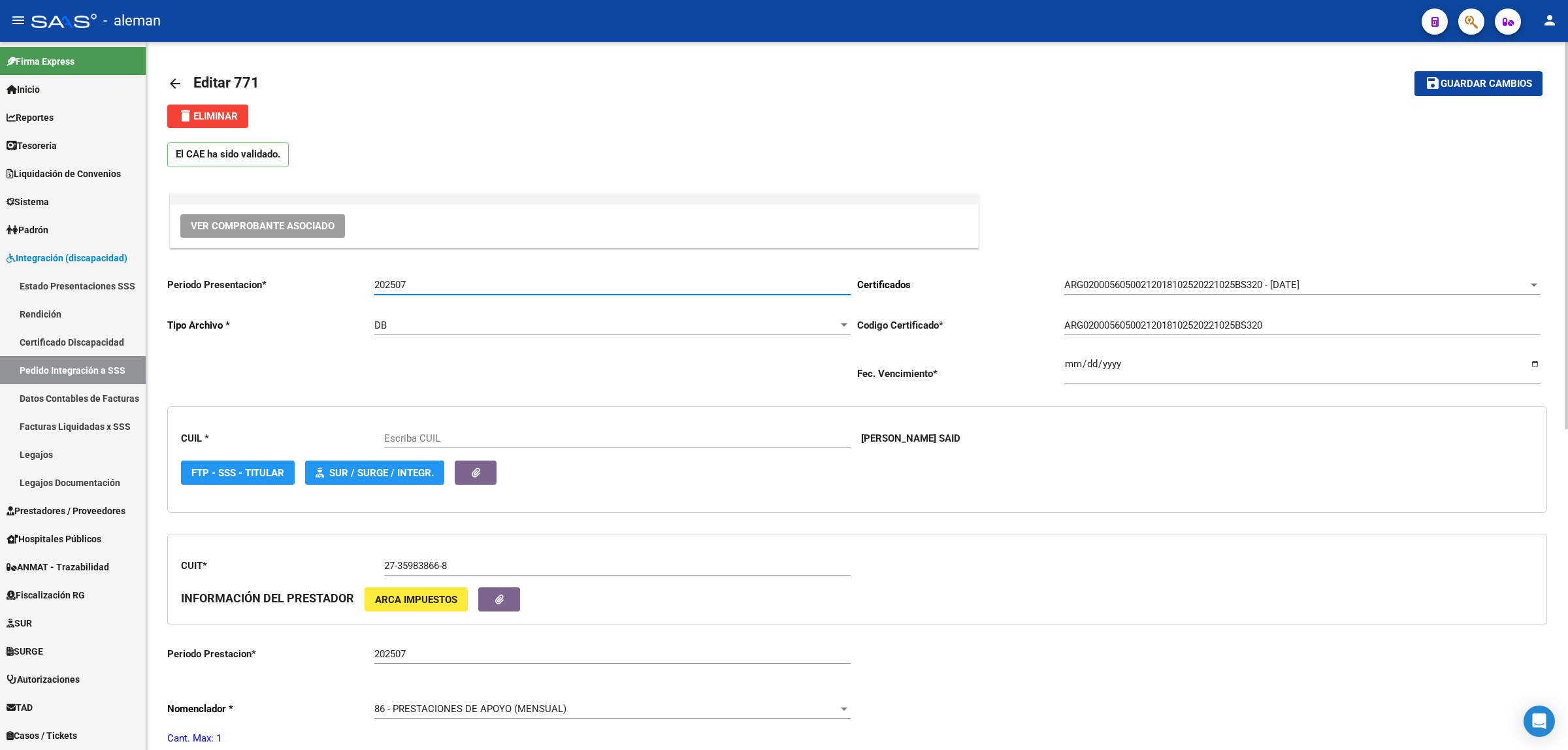
click at [433, 285] on input "202507" at bounding box center [612, 285] width 476 height 12
type input "20560500212"
type input "202509"
click at [1483, 89] on span "Guardar cambios" at bounding box center [1487, 84] width 92 height 12
click at [70, 372] on link "Pedido Integración a SSS" at bounding box center [73, 371] width 145 height 28
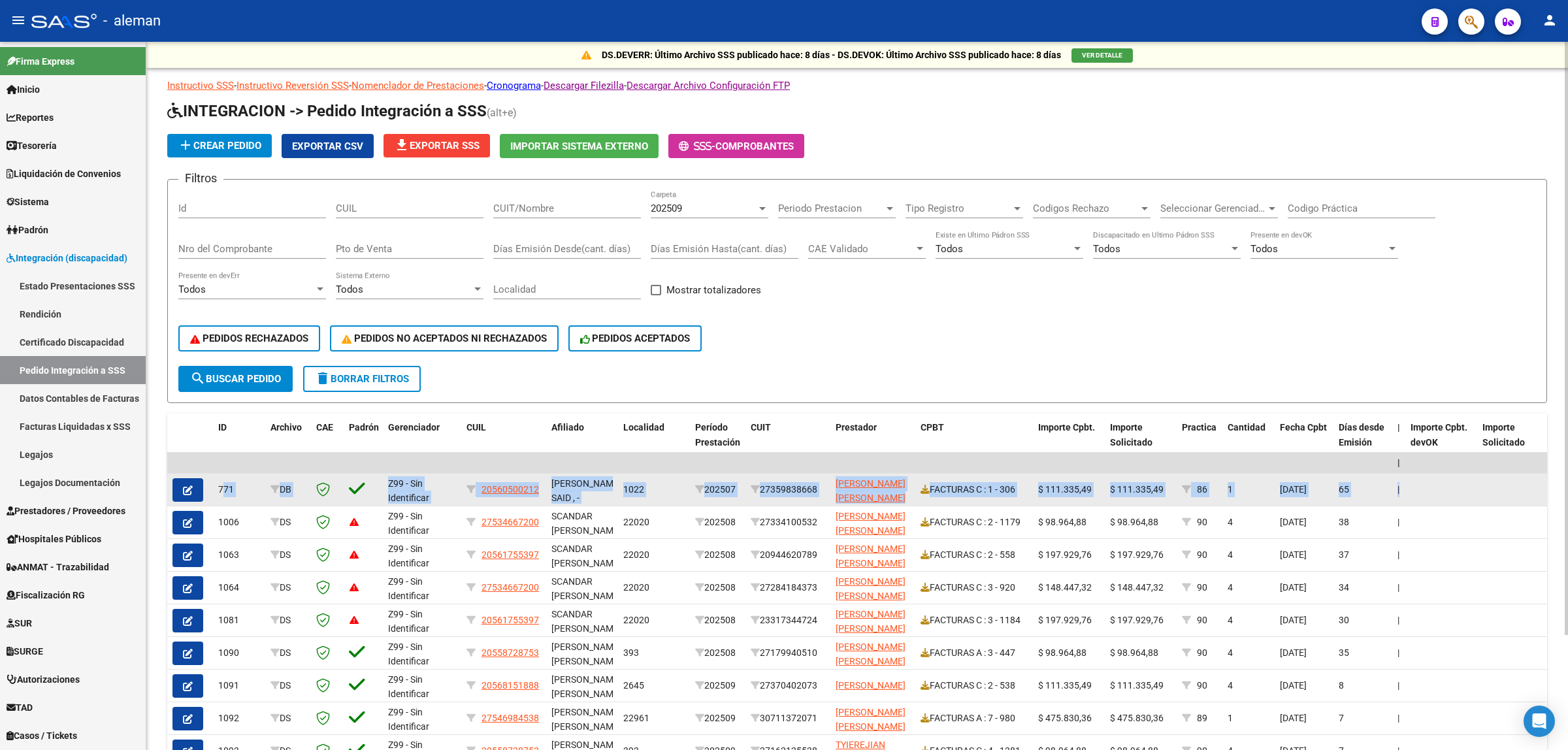
drag, startPoint x: 220, startPoint y: 485, endPoint x: 1474, endPoint y: 491, distance: 1254.0
click at [1474, 491] on div "771 DB Z99 - Sin Identificar 20560500212 [PERSON_NAME] SAID , - 1022 202507 273…" at bounding box center [1217, 490] width 2100 height 32
copy div "771 DB Z99 - Sin Identificar 20560500212 [PERSON_NAME] SAID , - 1022 202507 273…"
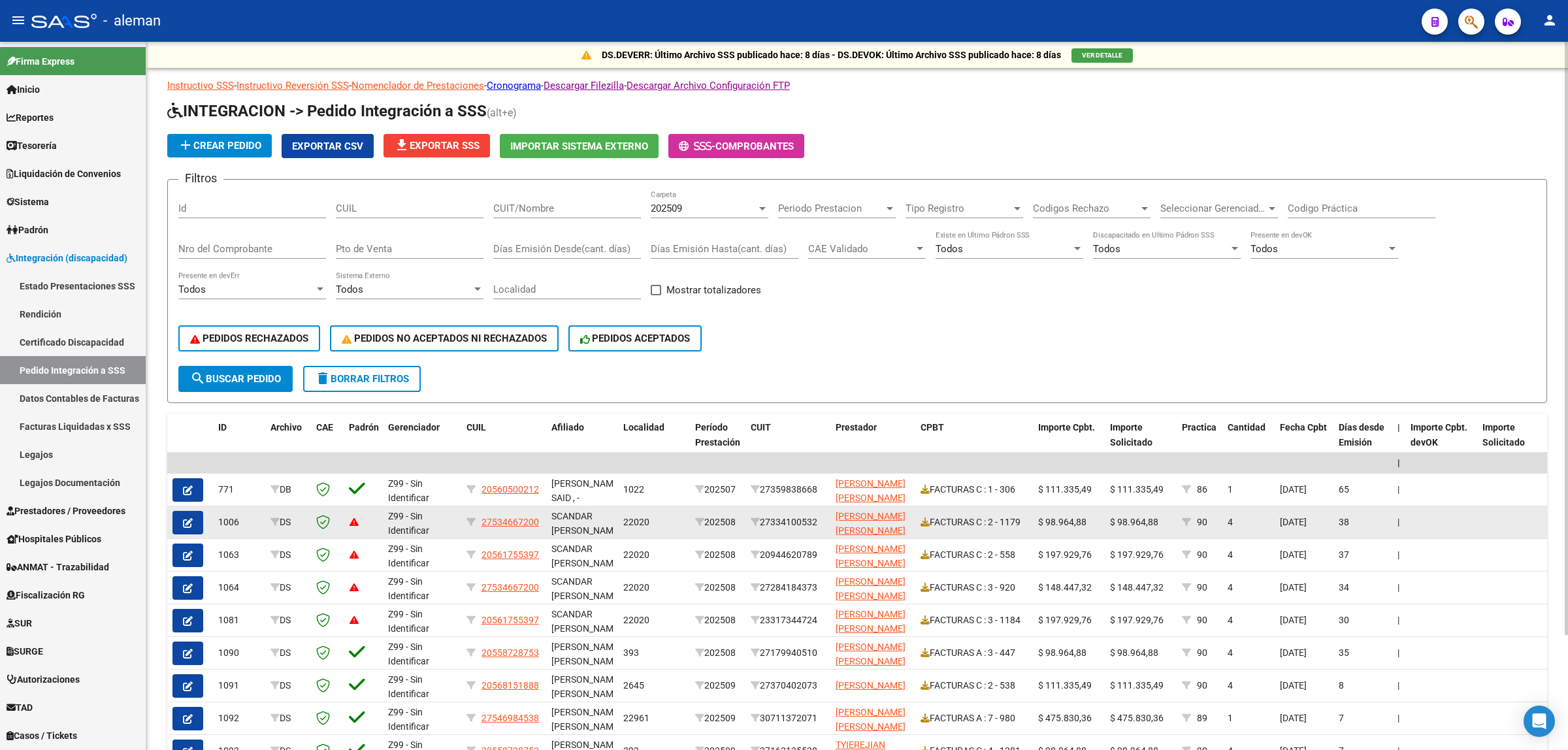
click at [1511, 511] on datatable-body-cell at bounding box center [1513, 522] width 72 height 32
